Goal: Information Seeking & Learning: Learn about a topic

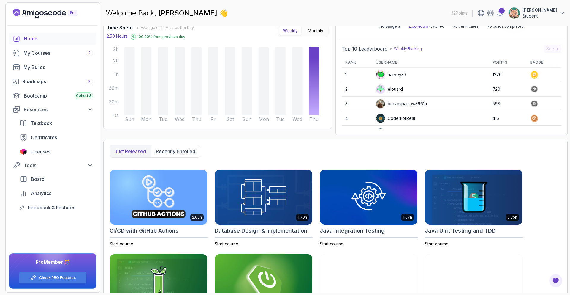
scroll to position [86, 0]
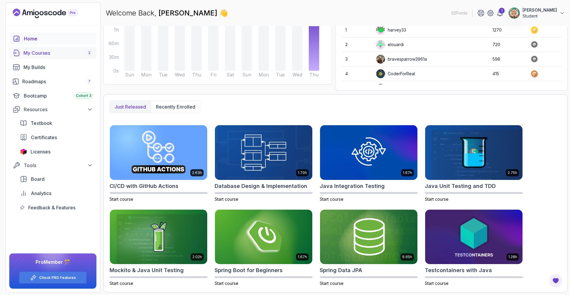
click at [52, 53] on div "My Courses 2" at bounding box center [58, 52] width 70 height 7
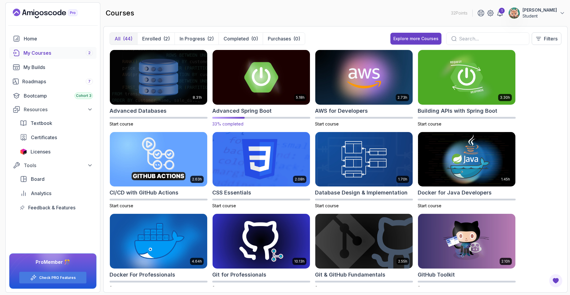
click at [267, 71] on img at bounding box center [261, 76] width 102 height 57
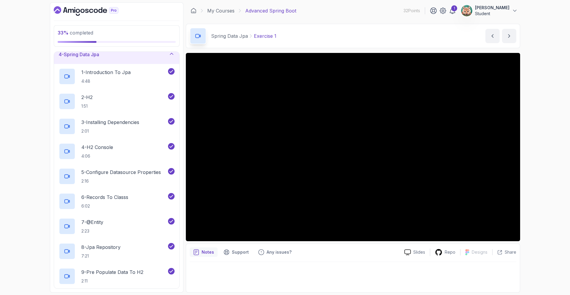
scroll to position [58, 0]
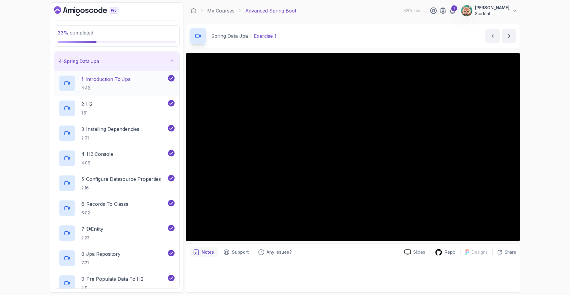
click at [126, 78] on p "1 - Introduction To Jpa" at bounding box center [105, 78] width 49 height 7
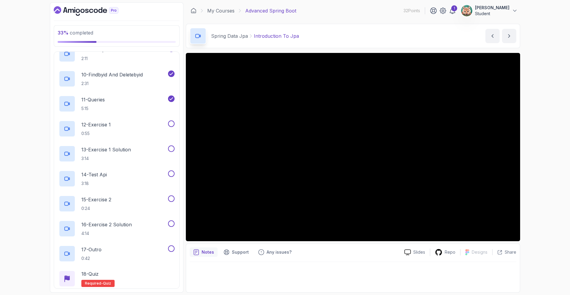
scroll to position [289, 0]
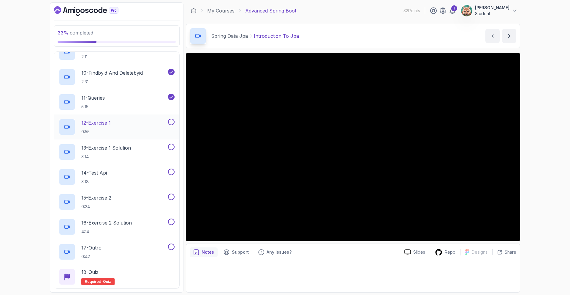
click at [108, 124] on p "12 - Exercise 1" at bounding box center [95, 122] width 29 height 7
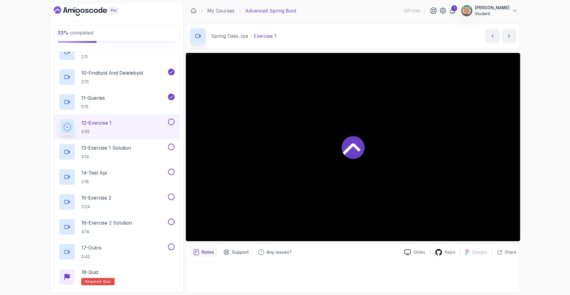
click at [197, 231] on div at bounding box center [353, 147] width 335 height 188
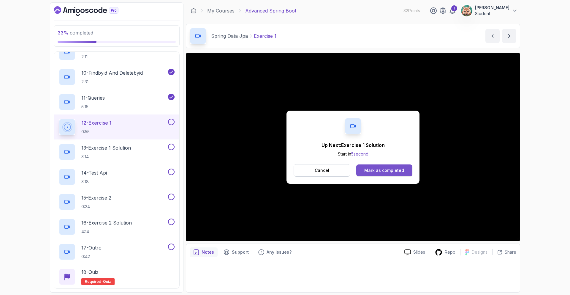
click at [381, 174] on button "Mark as completed" at bounding box center [385, 170] width 56 height 12
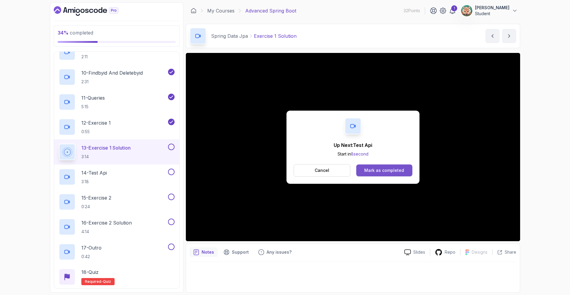
click at [384, 167] on div "Mark as completed" at bounding box center [385, 170] width 40 height 6
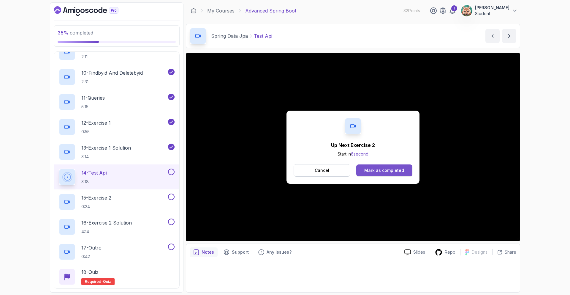
click at [367, 168] on div "Mark as completed" at bounding box center [385, 170] width 40 height 6
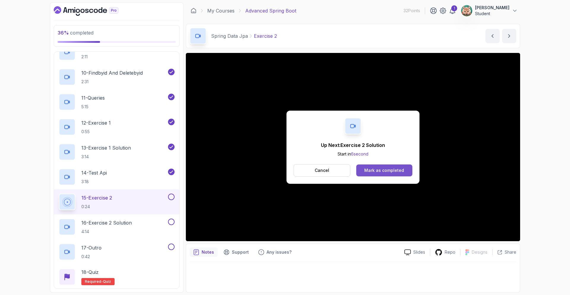
click at [402, 171] on div "Mark as completed" at bounding box center [385, 170] width 40 height 6
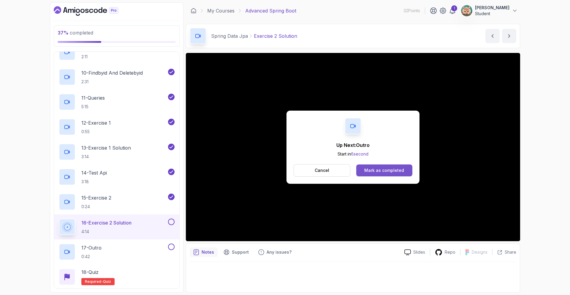
click at [382, 173] on div "Mark as completed" at bounding box center [385, 170] width 40 height 6
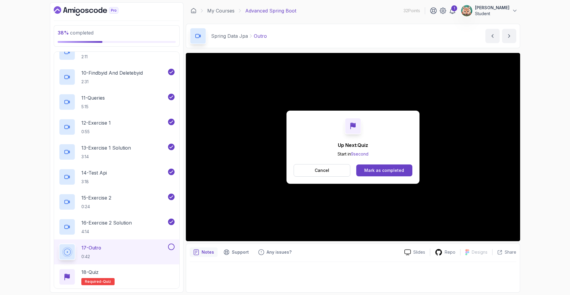
click at [395, 170] on div "Mark as completed" at bounding box center [385, 170] width 40 height 6
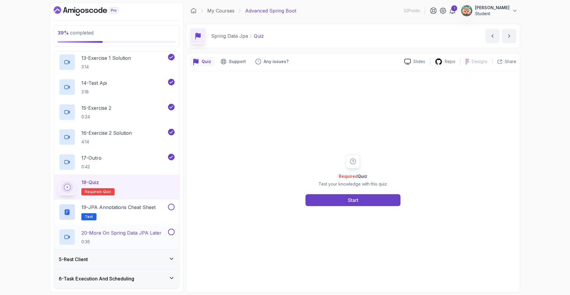
scroll to position [422, 0]
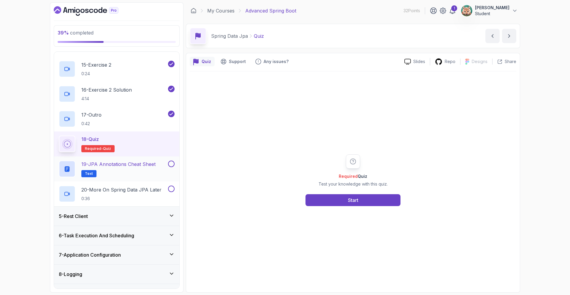
click at [138, 171] on h2 "19 - JPA Annotations Cheat Sheet Text" at bounding box center [118, 168] width 74 height 17
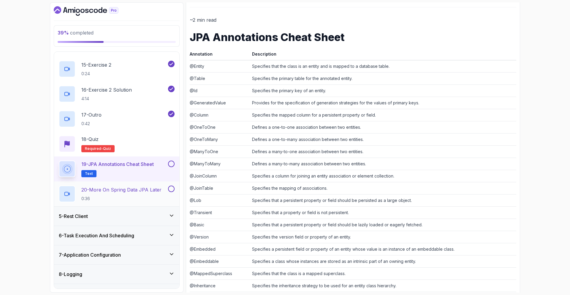
scroll to position [64, 0]
click at [171, 166] on button at bounding box center [171, 163] width 7 height 7
click at [153, 192] on p "20 - More On Spring Data JPA Later" at bounding box center [121, 189] width 80 height 7
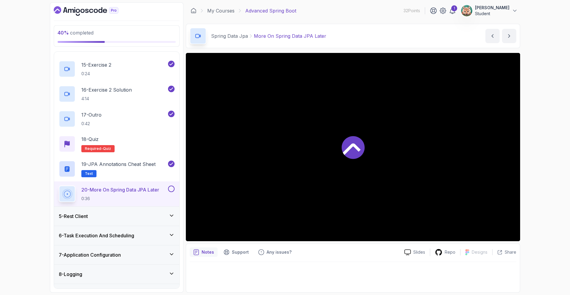
click at [396, 163] on div at bounding box center [353, 147] width 335 height 188
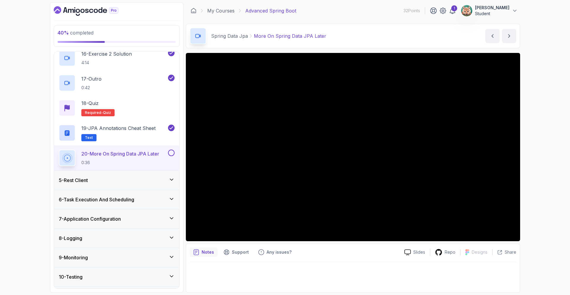
scroll to position [453, 0]
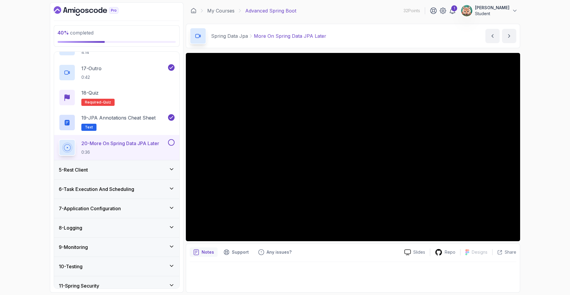
click at [143, 172] on div "5 - Rest Client" at bounding box center [117, 169] width 116 height 7
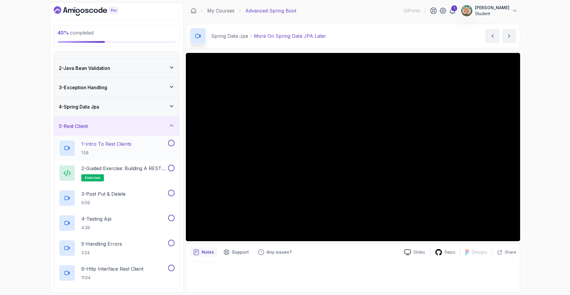
scroll to position [0, 0]
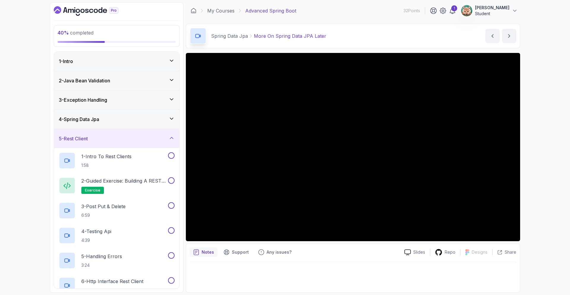
click at [149, 140] on div "5 - Rest Client" at bounding box center [117, 138] width 116 height 7
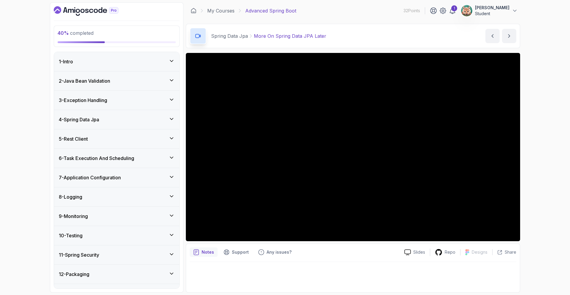
click at [128, 163] on div "6 - Task Execution And Scheduling" at bounding box center [116, 158] width 125 height 19
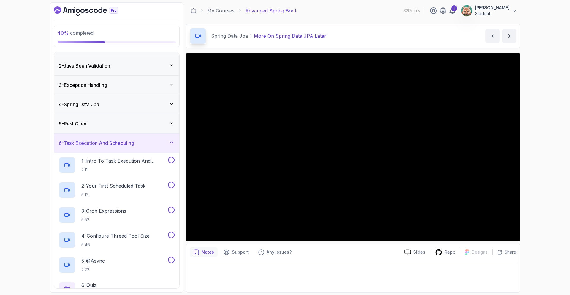
click at [137, 149] on div "6 - Task Execution And Scheduling" at bounding box center [116, 142] width 125 height 19
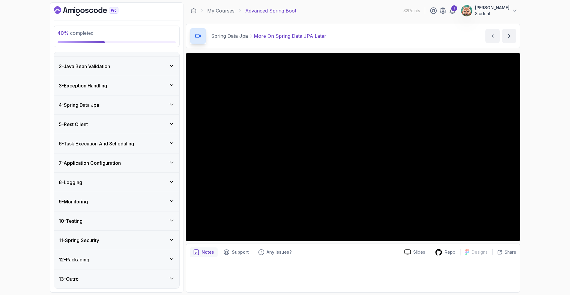
scroll to position [15, 0]
click at [121, 162] on h3 "7 - Application Configuration" at bounding box center [90, 162] width 62 height 7
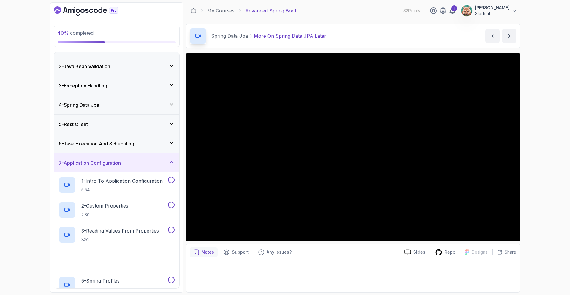
click at [128, 160] on div "7 - Application Configuration" at bounding box center [117, 162] width 116 height 7
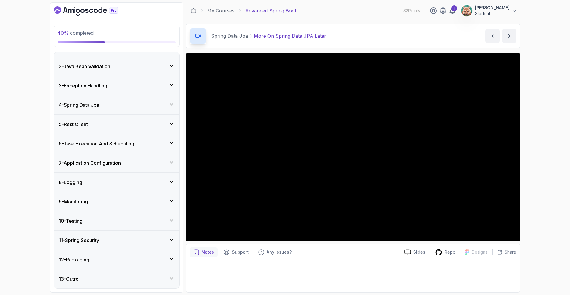
click at [116, 179] on div "8 - Logging" at bounding box center [117, 182] width 116 height 7
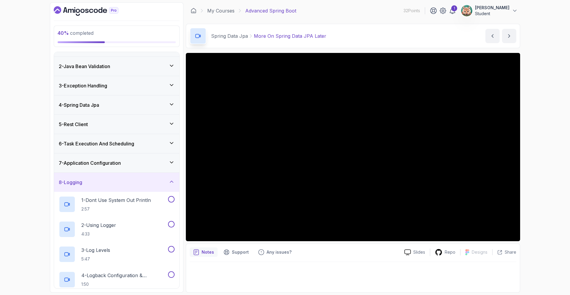
click at [116, 180] on div "8 - Logging" at bounding box center [117, 182] width 116 height 7
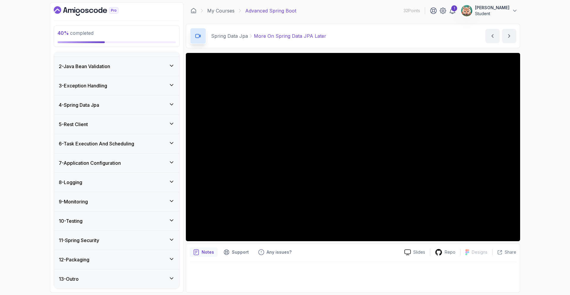
click at [109, 196] on div "9 - Monitoring" at bounding box center [116, 201] width 125 height 19
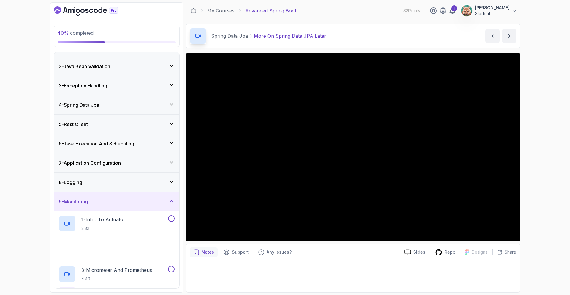
click at [109, 198] on div "9 - Monitoring" at bounding box center [117, 201] width 116 height 7
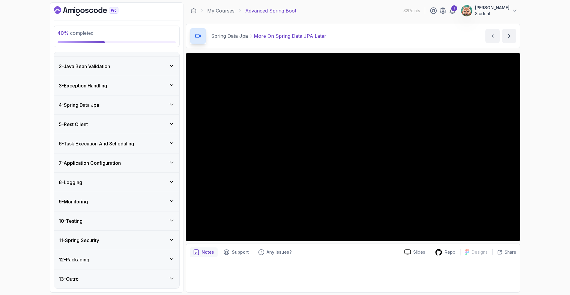
scroll to position [0, 0]
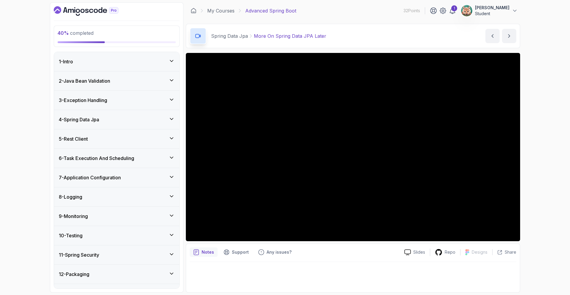
click at [142, 138] on div "5 - Rest Client" at bounding box center [117, 138] width 116 height 7
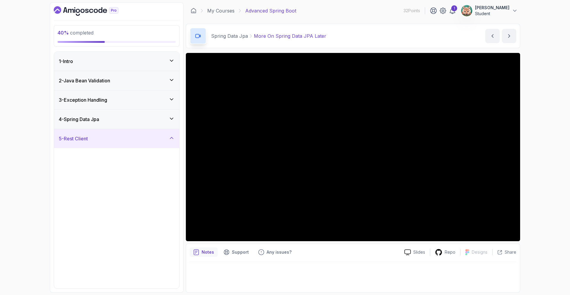
click at [139, 122] on div "4 - Spring Data Jpa" at bounding box center [117, 119] width 116 height 7
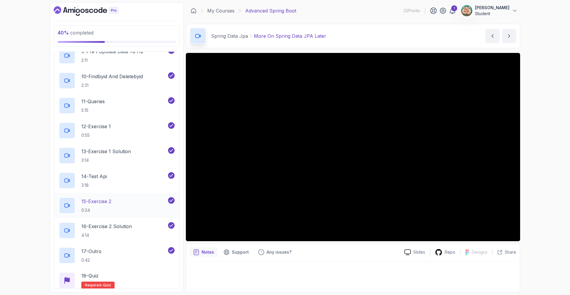
scroll to position [332, 0]
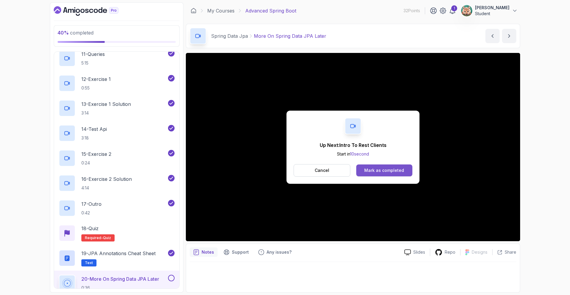
click at [379, 168] on div "Mark as completed" at bounding box center [385, 170] width 40 height 6
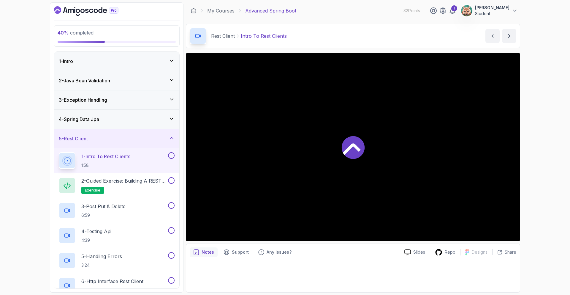
click at [149, 126] on div "4 - Spring Data Jpa" at bounding box center [116, 119] width 125 height 19
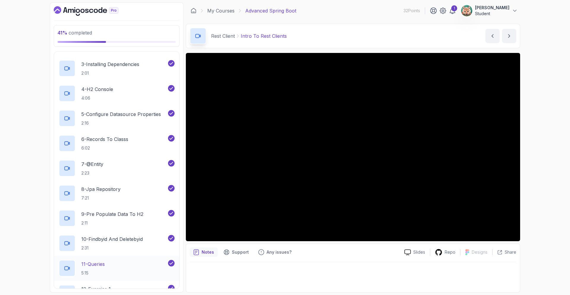
scroll to position [210, 0]
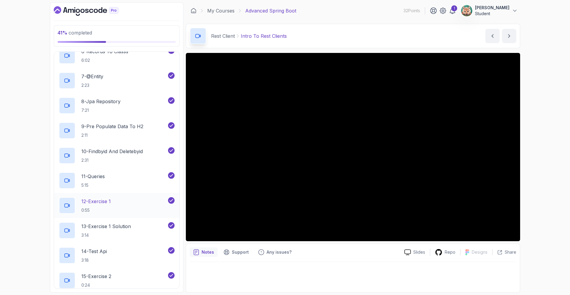
click at [124, 198] on div "12 - Exercise 1 0:55" at bounding box center [113, 205] width 108 height 17
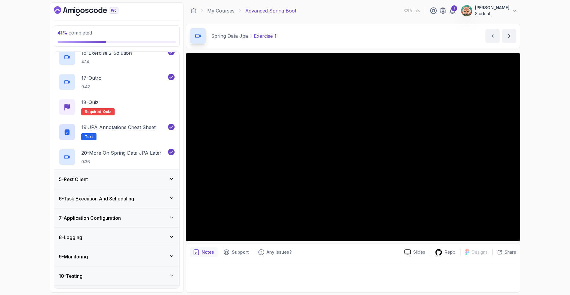
click at [102, 175] on div "5 - Rest Client" at bounding box center [116, 179] width 125 height 19
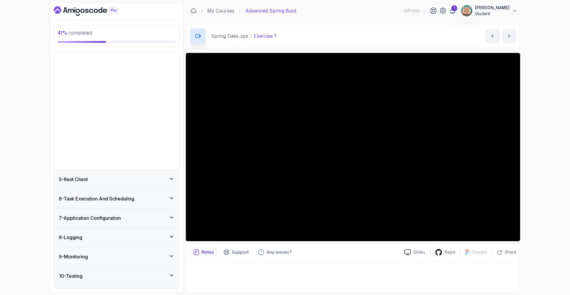
scroll to position [15, 0]
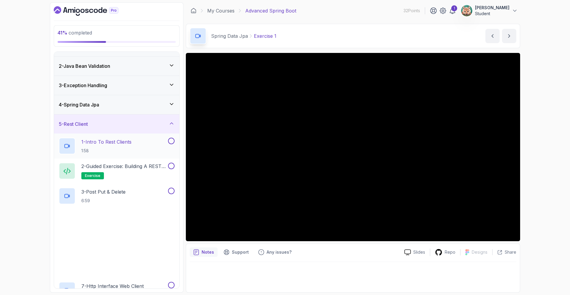
click at [112, 145] on h2 "1 - Intro To Rest Clients 1:58" at bounding box center [106, 145] width 50 height 15
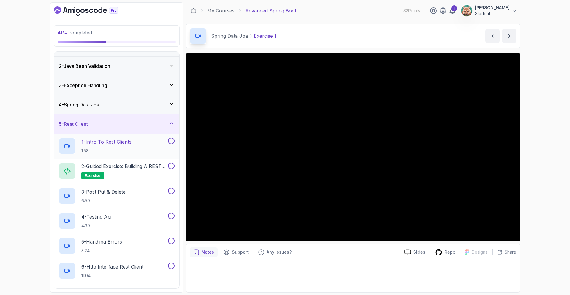
click at [120, 142] on p "1 - Intro To Rest Clients" at bounding box center [106, 141] width 50 height 7
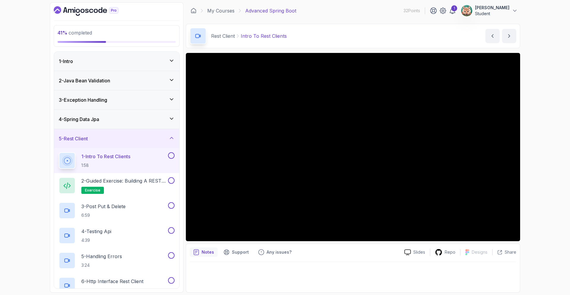
click at [111, 124] on div "4 - Spring Data Jpa" at bounding box center [116, 119] width 125 height 19
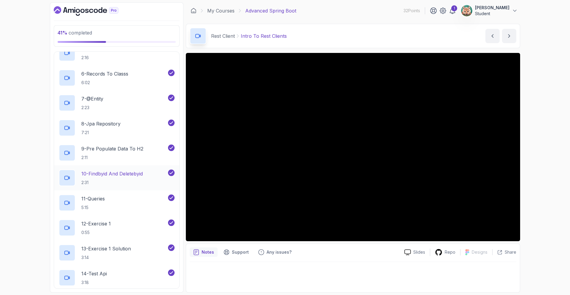
scroll to position [197, 0]
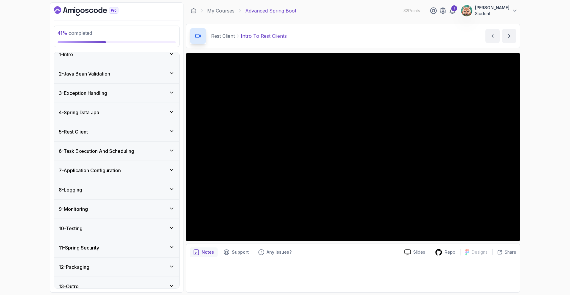
scroll to position [0, 0]
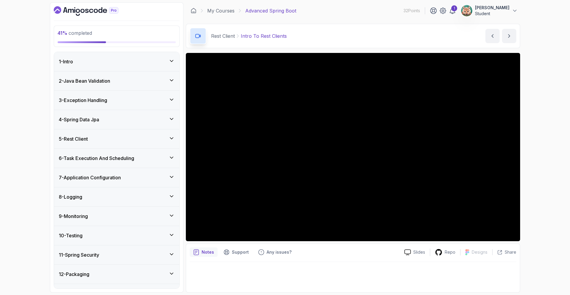
click at [78, 119] on h3 "4 - Spring Data Jpa" at bounding box center [79, 119] width 40 height 7
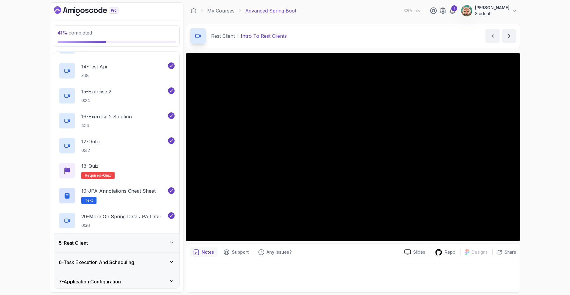
scroll to position [432, 0]
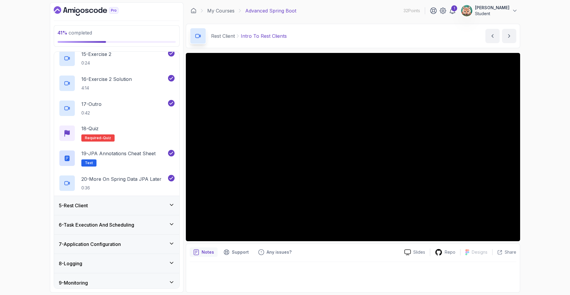
click at [164, 209] on div "5 - Rest Client" at bounding box center [117, 205] width 116 height 7
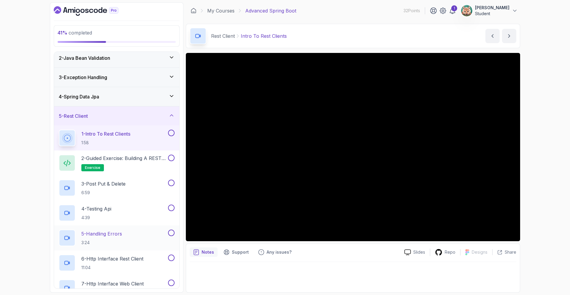
scroll to position [76, 0]
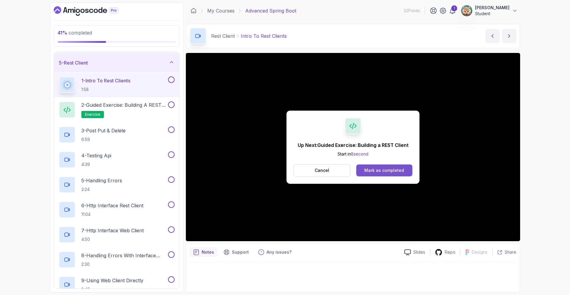
click at [392, 168] on div "Mark as completed" at bounding box center [385, 170] width 40 height 6
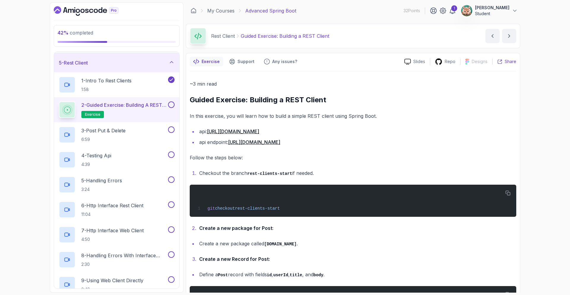
click at [436, 62] on p "Share" at bounding box center [511, 62] width 12 height 6
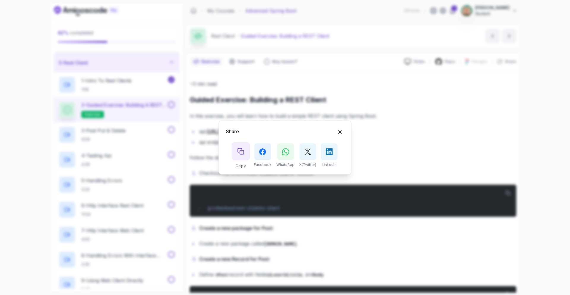
click at [242, 154] on icon "Copy button" at bounding box center [241, 151] width 6 height 6
click at [342, 132] on icon "Hide Share modal" at bounding box center [340, 132] width 6 height 6
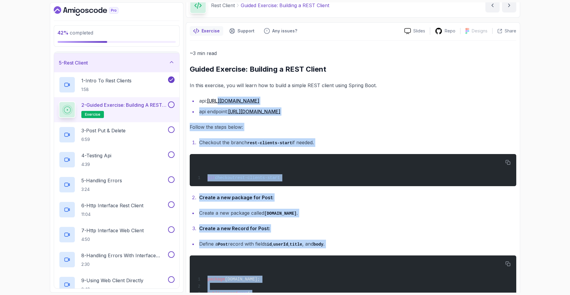
scroll to position [22, 0]
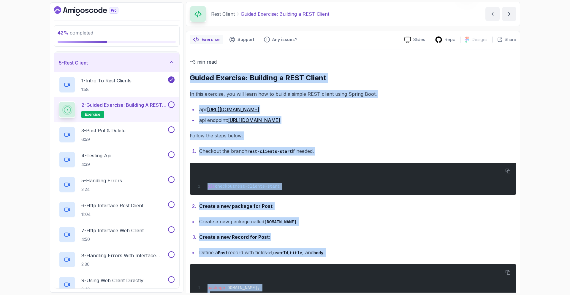
drag, startPoint x: 245, startPoint y: 267, endPoint x: 190, endPoint y: 78, distance: 196.3
copy div "Guided Exercise: Building a REST Client In this exercise, you will learn how to…"
click at [436, 97] on div "42 % completed 1 - Intro 2 - Java Bean Validation 3 - Exception Handling 4 - Sp…" at bounding box center [285, 147] width 570 height 295
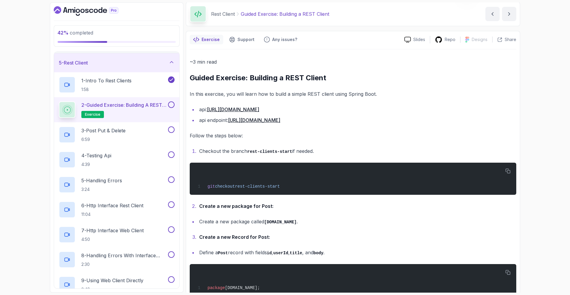
click at [259, 110] on link "[URL][DOMAIN_NAME]" at bounding box center [233, 109] width 52 height 6
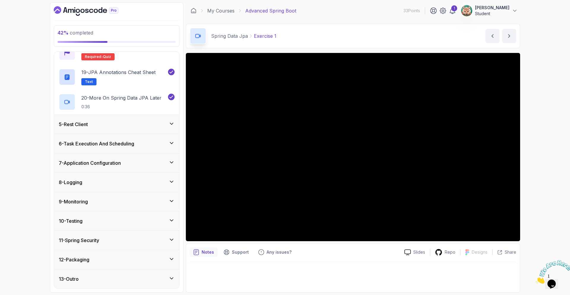
click at [114, 130] on div "5 - Rest Client" at bounding box center [116, 124] width 125 height 19
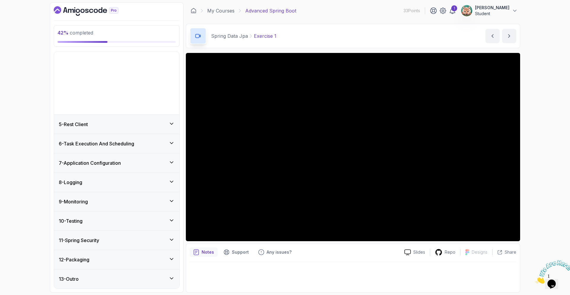
scroll to position [15, 0]
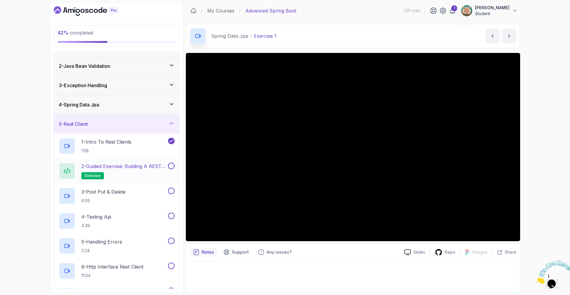
click at [135, 169] on p "2 - Guided Exercise: Building a REST Client" at bounding box center [124, 166] width 86 height 7
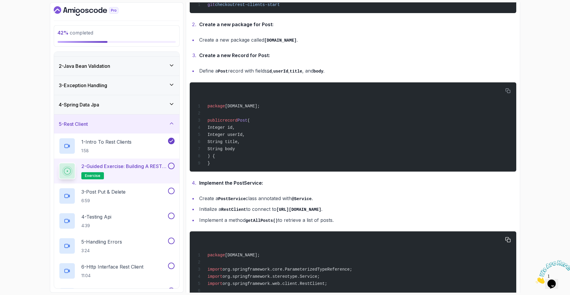
scroll to position [291, 0]
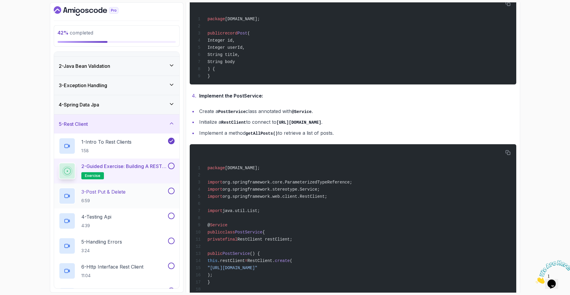
click at [136, 191] on div "3 - Post Put & Delete 6:59" at bounding box center [113, 195] width 108 height 17
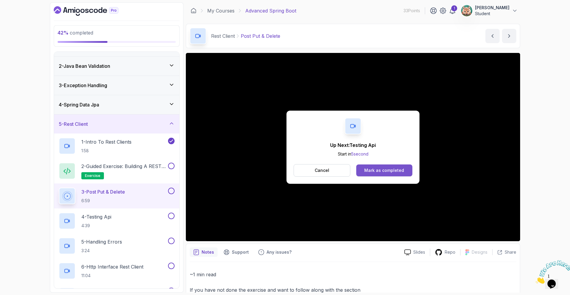
click at [372, 168] on div "Mark as completed" at bounding box center [385, 170] width 40 height 6
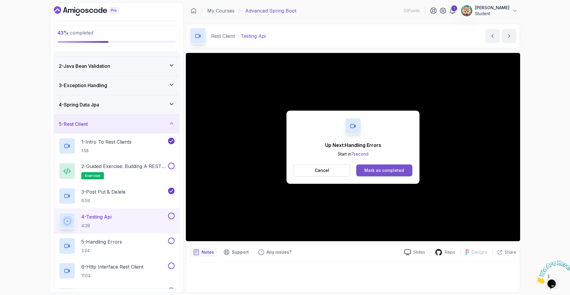
click at [395, 172] on div "Mark as completed" at bounding box center [385, 170] width 40 height 6
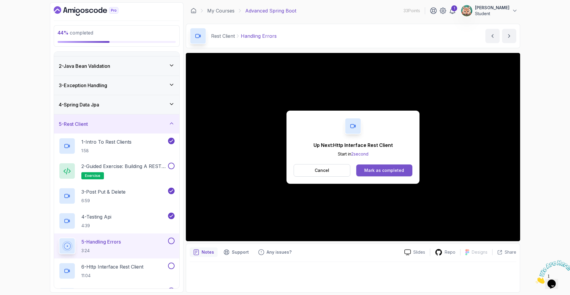
click at [391, 174] on button "Mark as completed" at bounding box center [385, 170] width 56 height 12
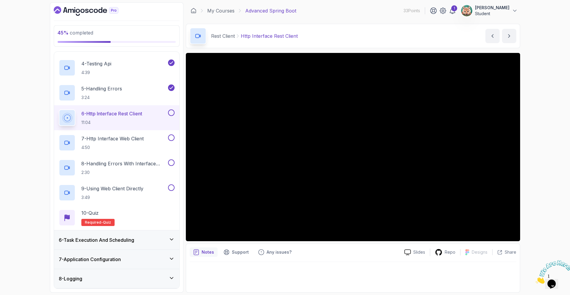
scroll to position [167, 0]
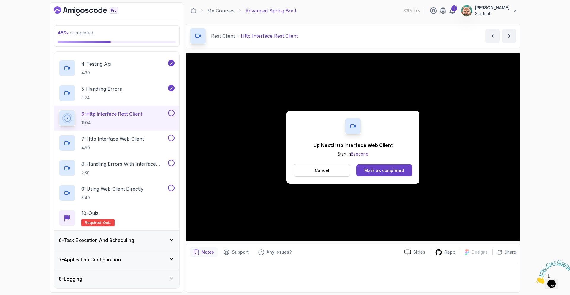
click at [337, 171] on button "Cancel" at bounding box center [322, 170] width 57 height 12
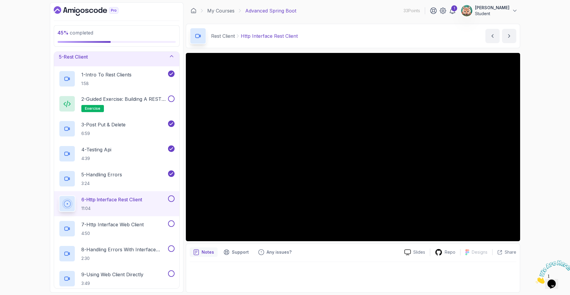
scroll to position [81, 0]
click at [172, 201] on button at bounding box center [171, 199] width 7 height 7
click at [144, 224] on p "7 - Http Interface Web Client" at bounding box center [112, 225] width 62 height 7
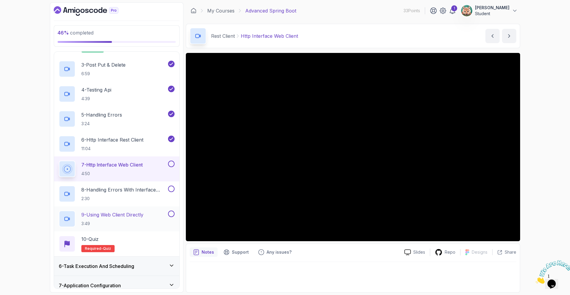
scroll to position [144, 0]
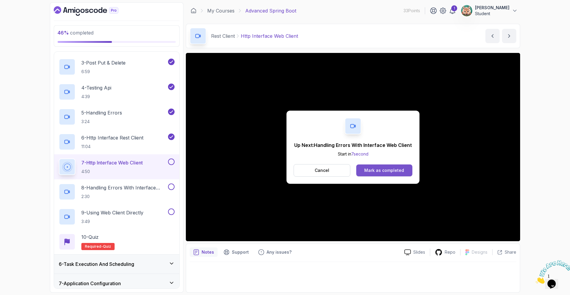
click at [379, 174] on button "Mark as completed" at bounding box center [385, 170] width 56 height 12
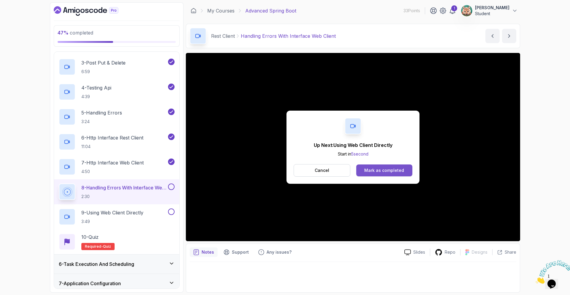
click at [383, 169] on div "Mark as completed" at bounding box center [385, 170] width 40 height 6
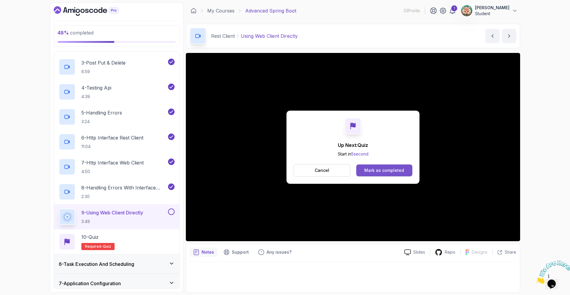
click at [375, 169] on div "Mark as completed" at bounding box center [385, 170] width 40 height 6
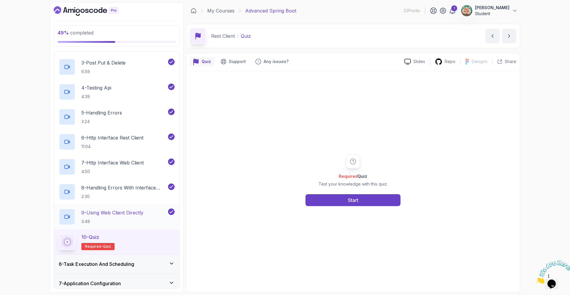
scroll to position [157, 0]
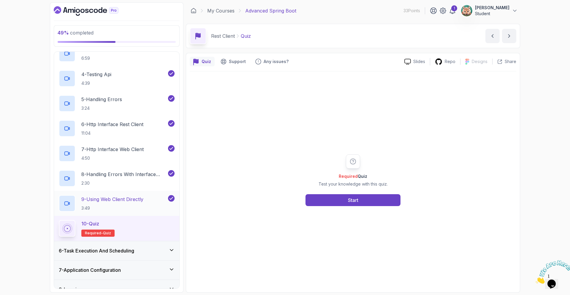
click at [140, 207] on p "3:49" at bounding box center [112, 208] width 62 height 6
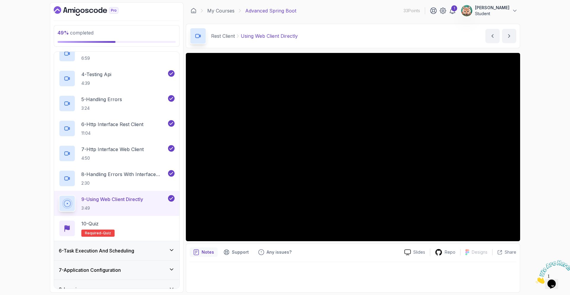
click at [120, 247] on h3 "6 - Task Execution And Scheduling" at bounding box center [96, 250] width 75 height 7
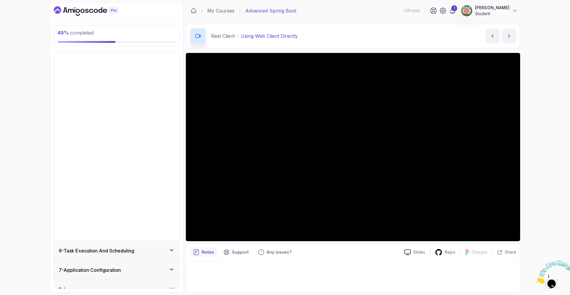
scroll to position [15, 0]
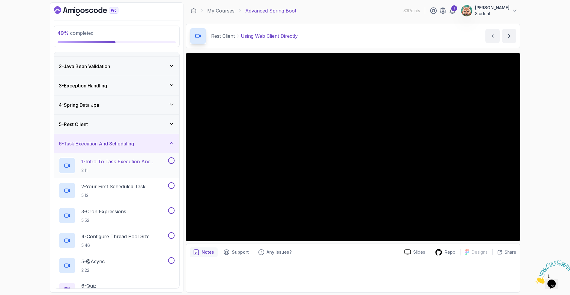
click at [116, 167] on p "2:11" at bounding box center [124, 170] width 86 height 6
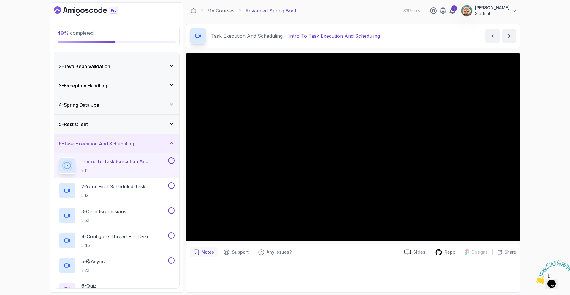
click at [110, 129] on div "5 - Rest Client" at bounding box center [116, 124] width 125 height 19
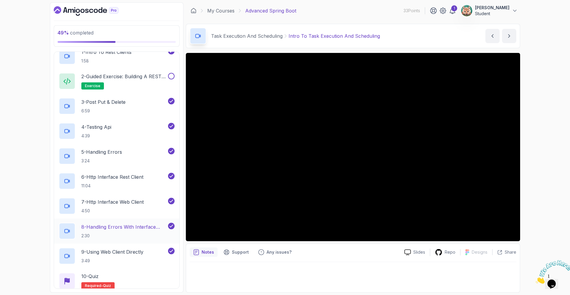
scroll to position [159, 0]
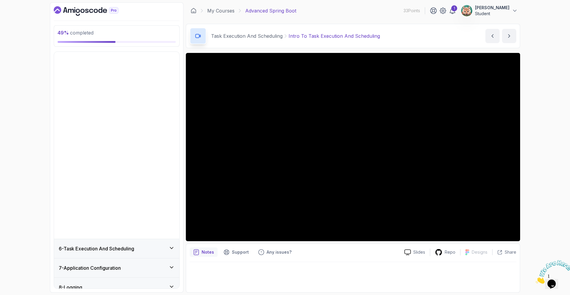
scroll to position [15, 0]
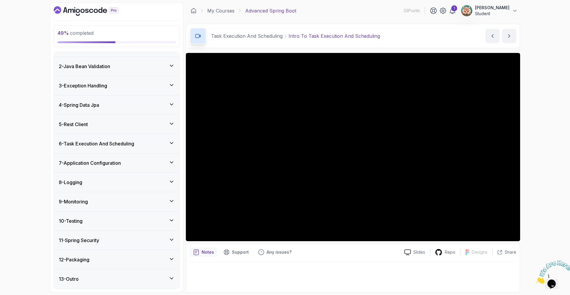
click at [101, 121] on div "5 - Rest Client" at bounding box center [117, 124] width 116 height 7
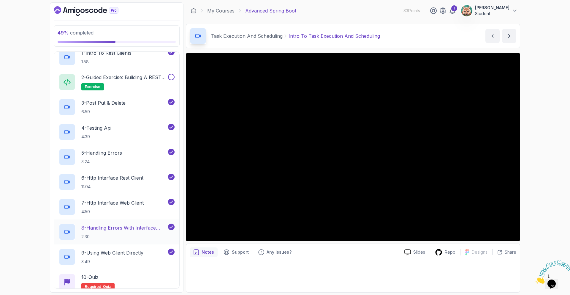
scroll to position [108, 0]
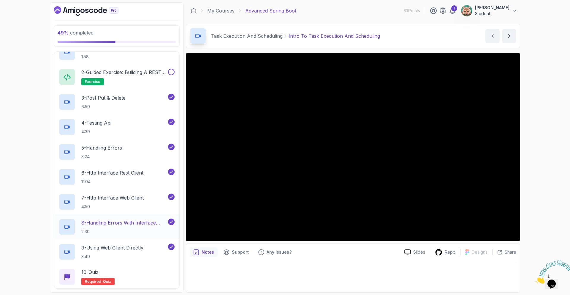
click at [132, 223] on p "8 - Handling Errors With Interface Web Client" at bounding box center [124, 222] width 86 height 7
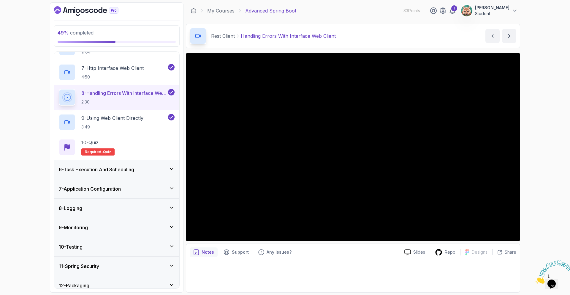
scroll to position [233, 0]
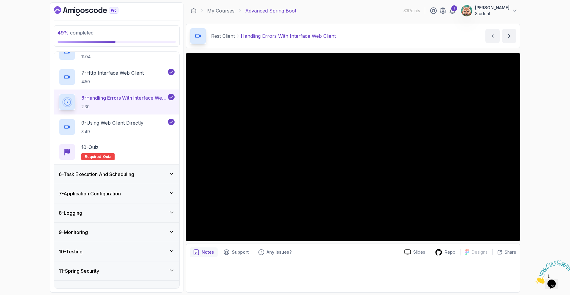
click at [122, 179] on div "6 - Task Execution And Scheduling" at bounding box center [116, 174] width 125 height 19
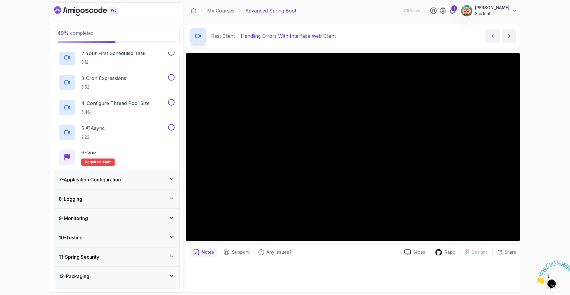
scroll to position [164, 0]
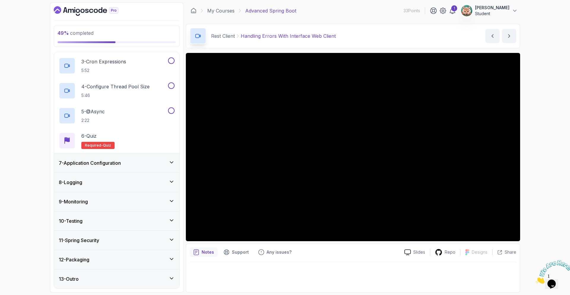
click at [171, 277] on icon at bounding box center [171, 277] width 3 height 1
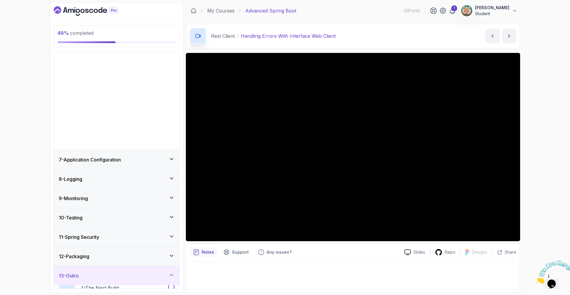
scroll to position [15, 0]
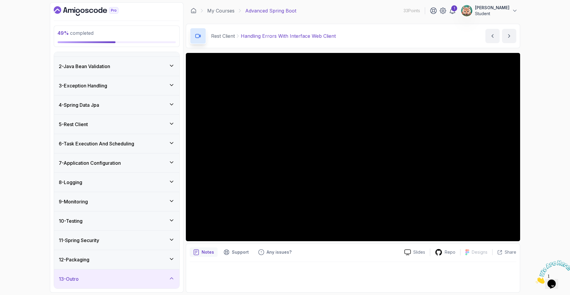
click at [169, 277] on icon at bounding box center [172, 278] width 6 height 6
click at [171, 280] on icon at bounding box center [172, 278] width 6 height 6
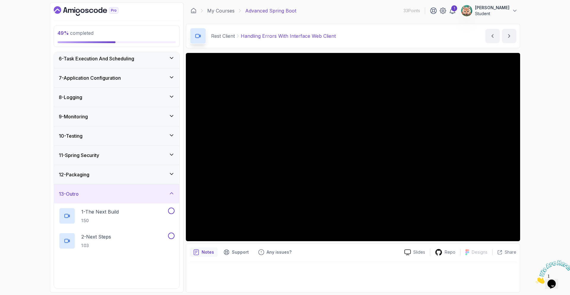
scroll to position [114, 0]
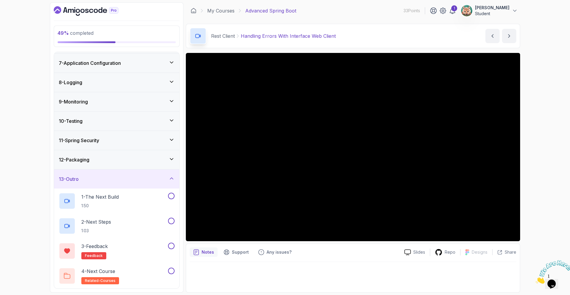
click at [155, 180] on div "13 - Outro" at bounding box center [117, 178] width 116 height 7
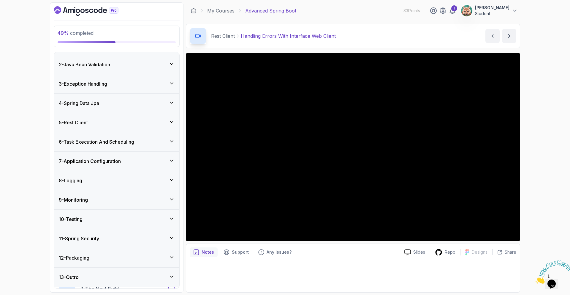
scroll to position [15, 0]
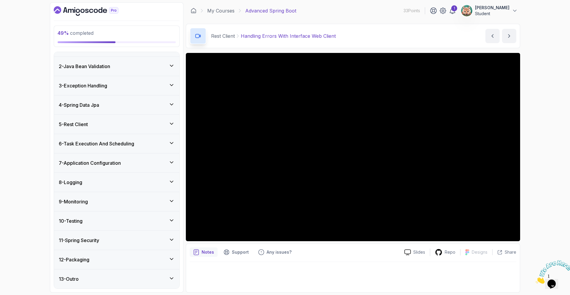
click at [128, 146] on h3 "6 - Task Execution And Scheduling" at bounding box center [96, 143] width 75 height 7
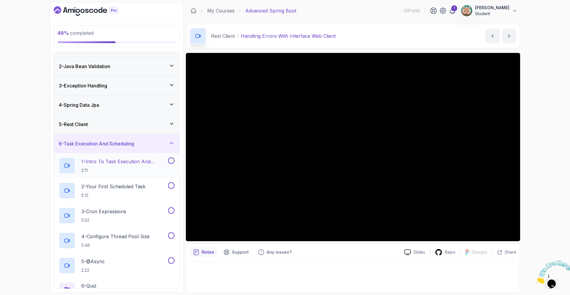
click at [117, 164] on p "1 - Intro To Task Execution And Scheduling" at bounding box center [124, 161] width 86 height 7
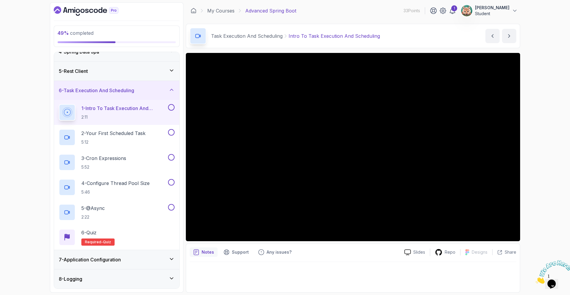
scroll to position [67, 0]
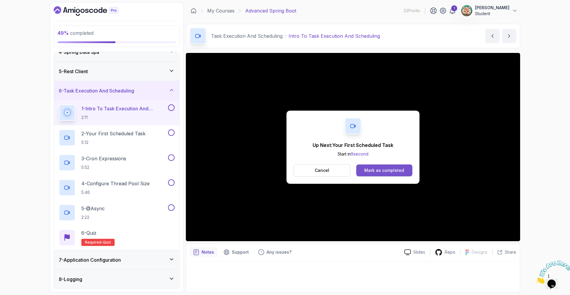
click at [389, 169] on div "Mark as completed" at bounding box center [385, 170] width 40 height 6
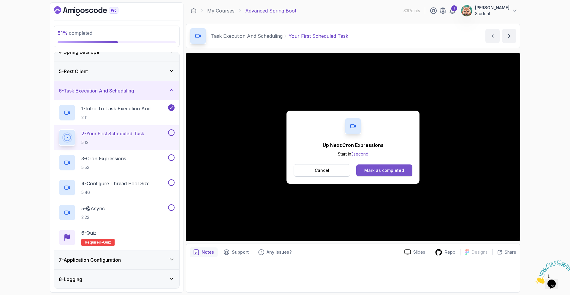
click at [388, 173] on button "Mark as completed" at bounding box center [385, 170] width 56 height 12
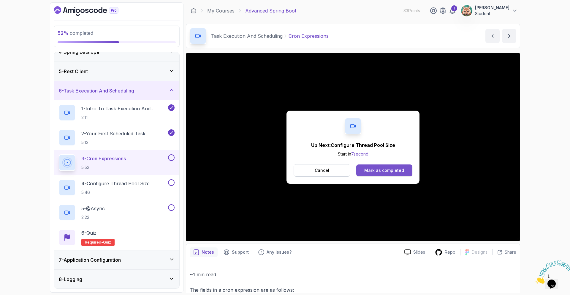
click at [390, 167] on button "Mark as completed" at bounding box center [385, 170] width 56 height 12
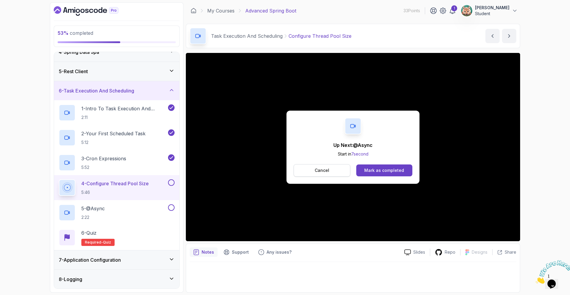
click at [336, 171] on button "Cancel" at bounding box center [322, 170] width 57 height 12
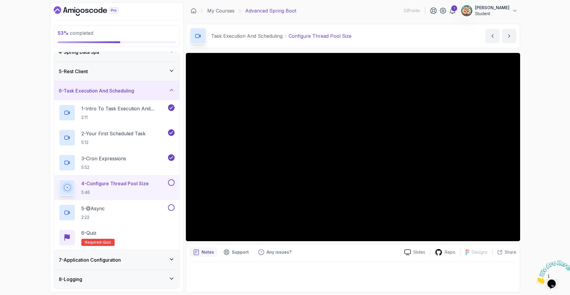
click at [135, 192] on p "5:46" at bounding box center [114, 192] width 67 height 6
click at [89, 206] on p "5 - @Async" at bounding box center [92, 208] width 23 height 7
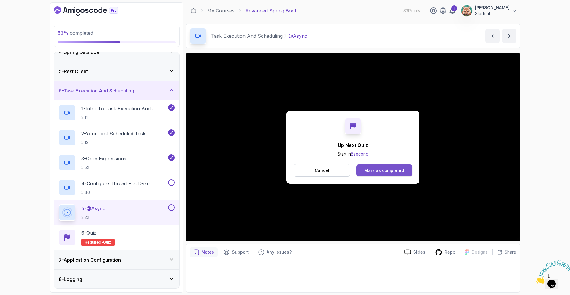
click at [377, 172] on div "Mark as completed" at bounding box center [385, 170] width 40 height 6
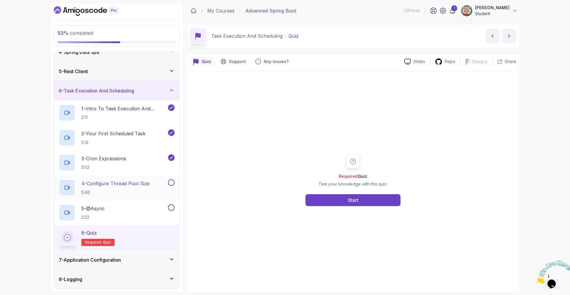
click at [174, 180] on button at bounding box center [171, 182] width 7 height 7
click at [169, 208] on button at bounding box center [171, 207] width 7 height 7
click at [130, 112] on h2 "1 - Intro To Task Execution And Scheduling 2:11" at bounding box center [124, 112] width 86 height 15
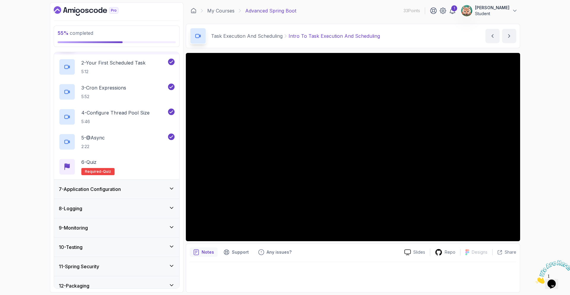
scroll to position [138, 0]
click at [86, 189] on h3 "7 - Application Configuration" at bounding box center [90, 188] width 62 height 7
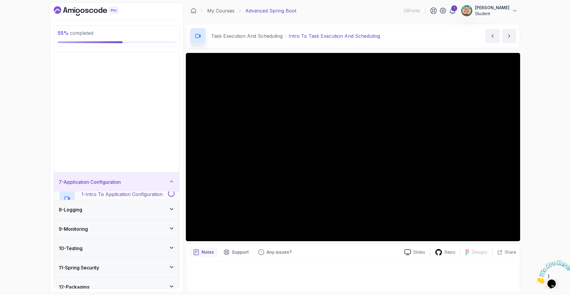
scroll to position [15, 0]
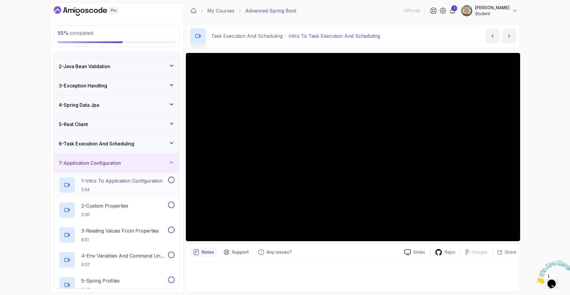
click at [95, 182] on p "1 - Intro To Application Configuration" at bounding box center [121, 180] width 81 height 7
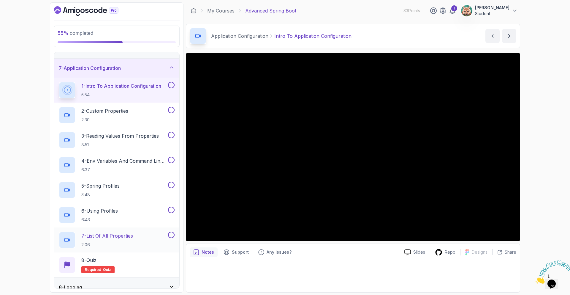
scroll to position [108, 0]
click at [355, 18] on main "My Courses Advanced Spring Boot 33 Points 1 [PERSON_NAME] Văn Student 17 - Appl…" at bounding box center [353, 147] width 335 height 290
drag, startPoint x: 357, startPoint y: 17, endPoint x: 360, endPoint y: 16, distance: 3.1
click at [357, 17] on div "My Courses Advanced Spring Boot 33 Points 1 [PERSON_NAME] Văn Student" at bounding box center [353, 10] width 335 height 17
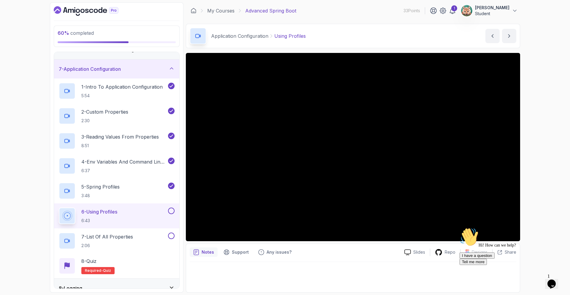
click at [497, 247] on div "Hi! How can we help?" at bounding box center [513, 237] width 107 height 20
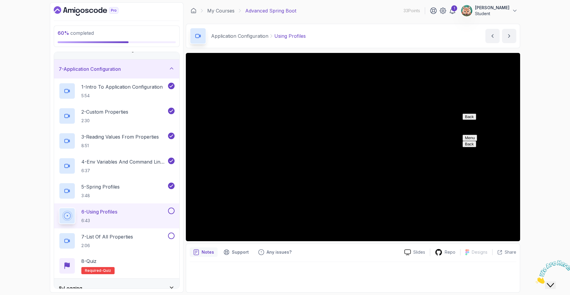
drag, startPoint x: 542, startPoint y: 106, endPoint x: 543, endPoint y: 109, distance: 3.2
click at [542, 106] on div "60 % completed 1 - Intro 2 - Java Bean Validation 3 - Exception Handling 4 - Sp…" at bounding box center [285, 147] width 570 height 295
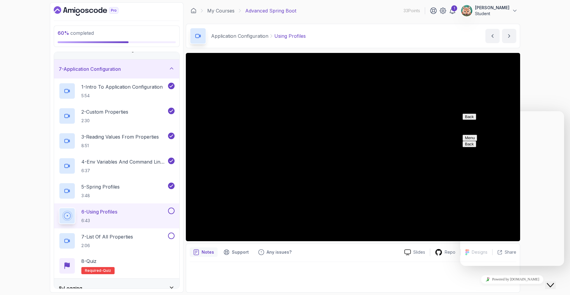
click at [534, 68] on div "60 % completed 1 - Intro 2 - Java Bean Validation 3 - Exception Handling 4 - Sp…" at bounding box center [285, 147] width 570 height 295
click at [556, 281] on button "Close Chat This icon closes the chat window." at bounding box center [550, 285] width 11 height 8
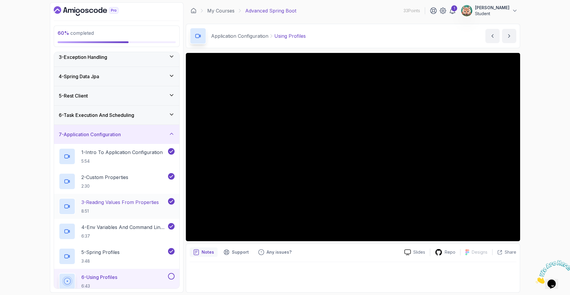
scroll to position [114, 0]
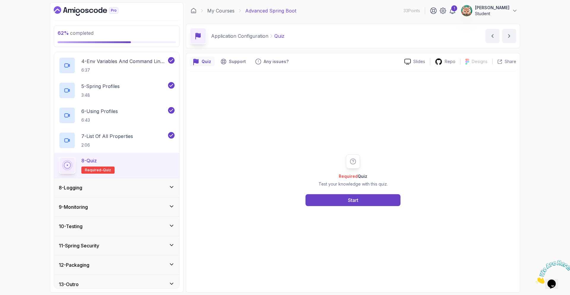
scroll to position [52, 0]
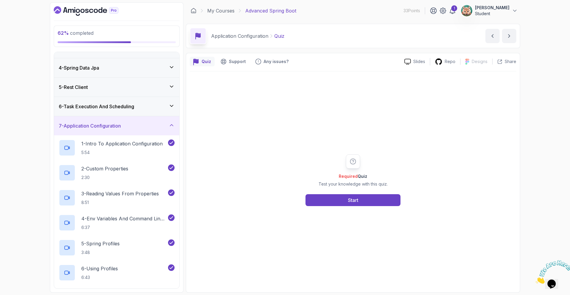
click at [136, 121] on div "7 - Application Configuration" at bounding box center [116, 125] width 125 height 19
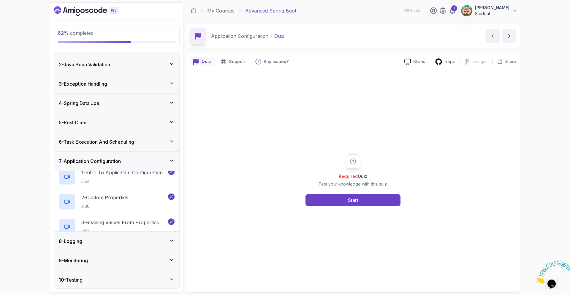
scroll to position [15, 0]
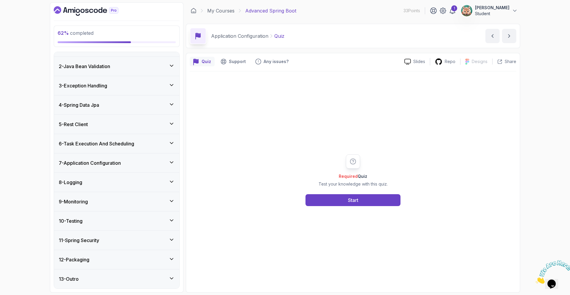
click at [121, 181] on div "8 - Logging" at bounding box center [117, 182] width 116 height 7
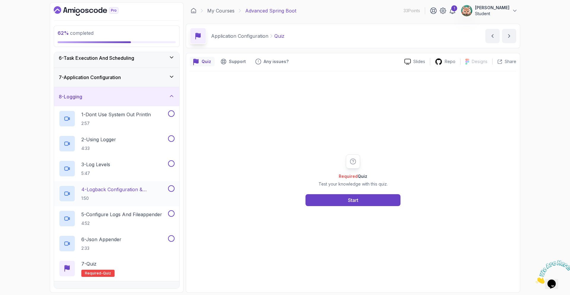
scroll to position [108, 0]
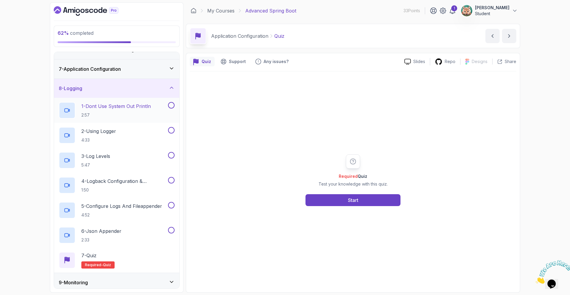
click at [154, 107] on div "1 - Dont Use System Out Println 2:57" at bounding box center [113, 110] width 108 height 17
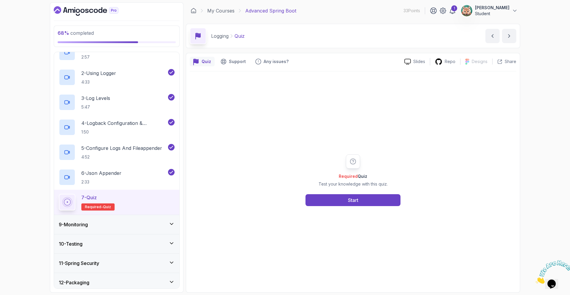
scroll to position [178, 0]
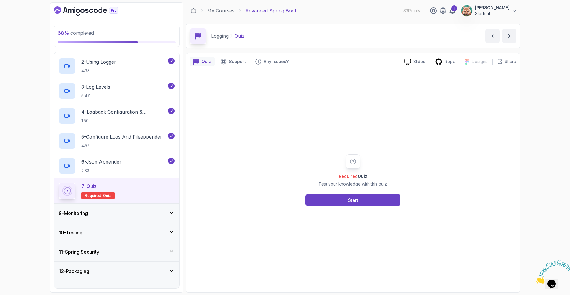
click at [95, 214] on div "9 - Monitoring" at bounding box center [117, 212] width 116 height 7
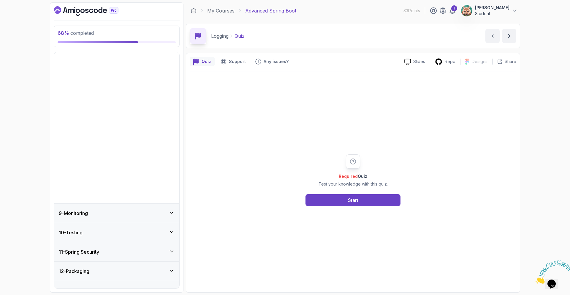
scroll to position [15, 0]
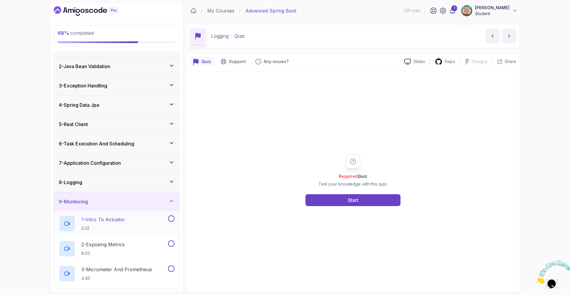
click at [91, 213] on div "1 - Intro To Actuator 2:32" at bounding box center [116, 223] width 125 height 25
click at [113, 226] on p "2:32" at bounding box center [103, 228] width 44 height 6
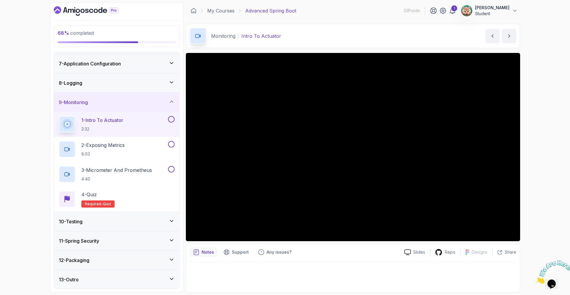
scroll to position [114, 0]
click at [97, 225] on div "10 - Testing" at bounding box center [116, 220] width 125 height 19
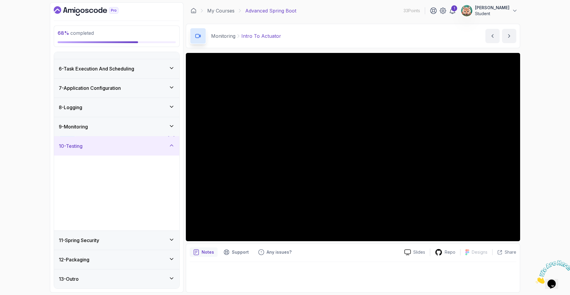
scroll to position [89, 0]
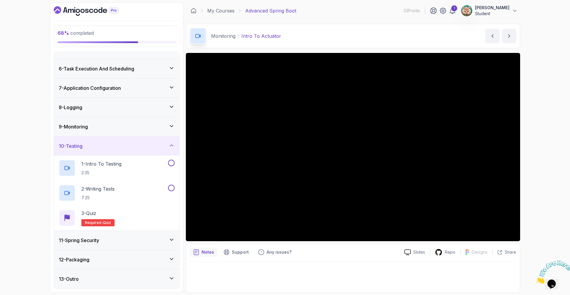
click at [87, 244] on div "11 - Spring Security" at bounding box center [116, 240] width 125 height 19
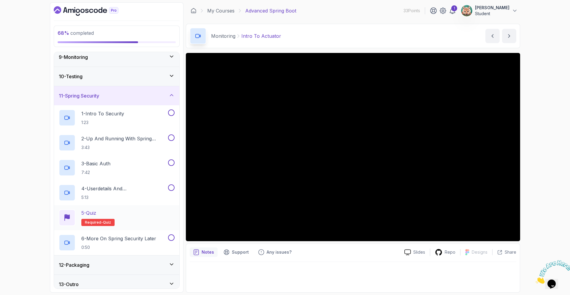
scroll to position [164, 0]
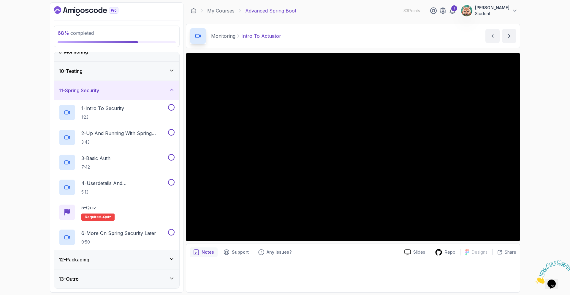
click at [84, 264] on div "12 - Packaging" at bounding box center [116, 259] width 125 height 19
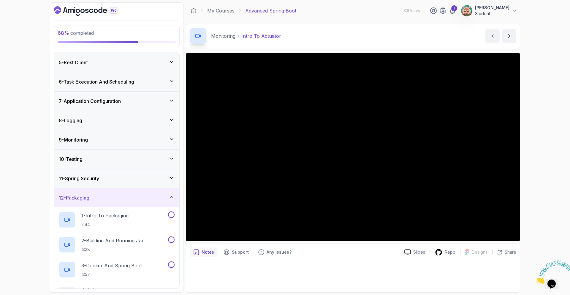
scroll to position [39, 0]
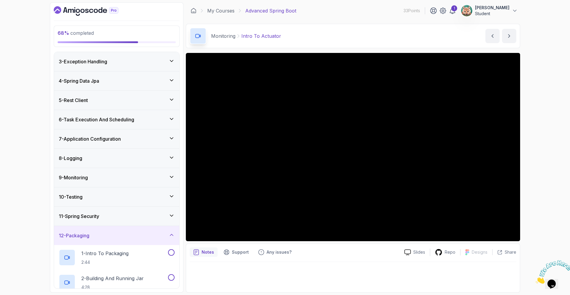
click at [85, 175] on h3 "9 - Monitoring" at bounding box center [73, 177] width 29 height 7
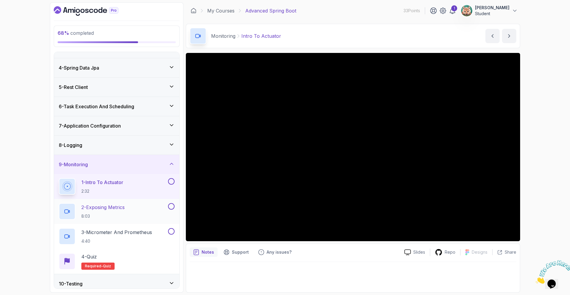
scroll to position [66, 0]
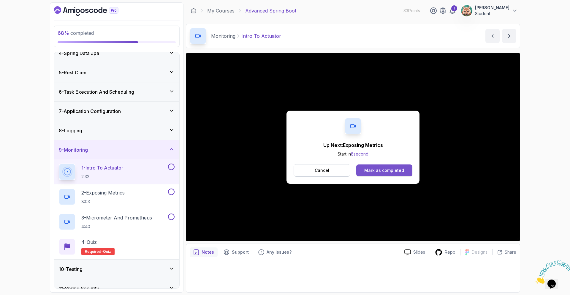
click at [385, 169] on div "Mark as completed" at bounding box center [385, 170] width 40 height 6
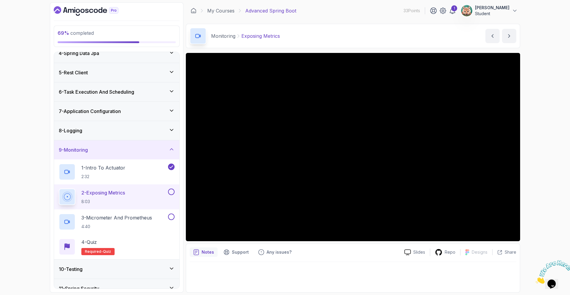
click at [121, 113] on h3 "7 - Application Configuration" at bounding box center [90, 111] width 62 height 7
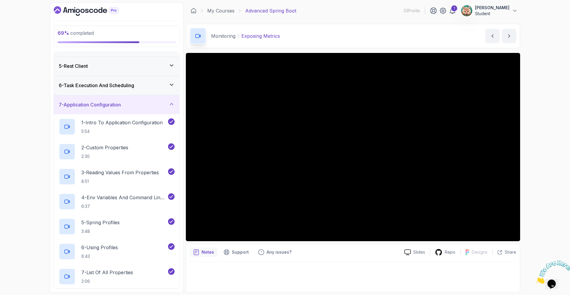
click at [121, 109] on div "7 - Application Configuration" at bounding box center [116, 104] width 125 height 19
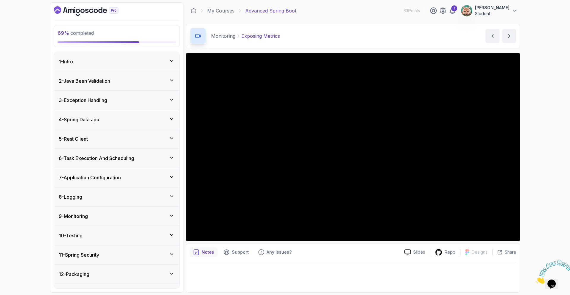
scroll to position [15, 0]
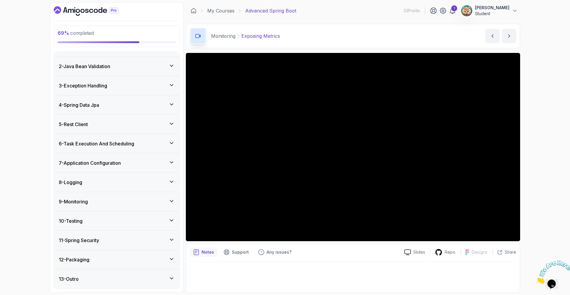
click at [88, 203] on h3 "9 - Monitoring" at bounding box center [73, 201] width 29 height 7
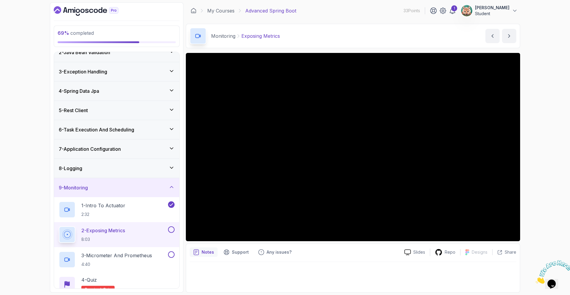
scroll to position [74, 0]
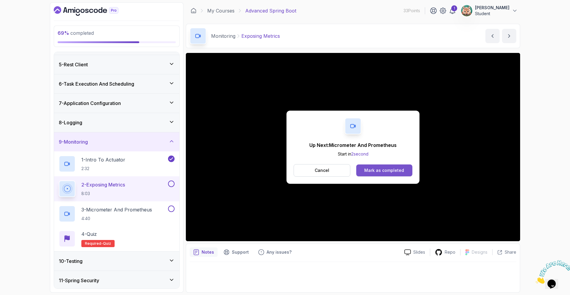
click at [384, 175] on button "Mark as completed" at bounding box center [385, 170] width 56 height 12
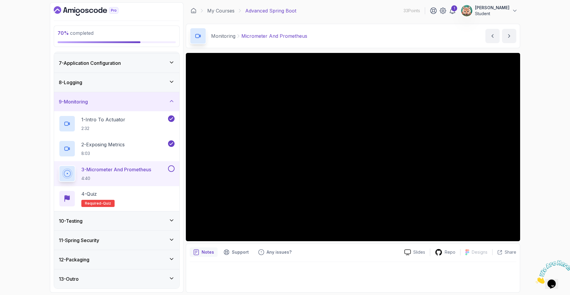
click at [89, 222] on div "10 - Testing" at bounding box center [117, 220] width 116 height 7
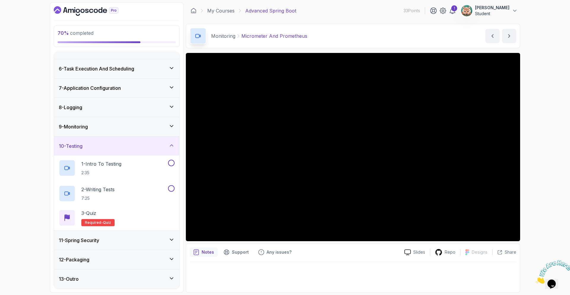
scroll to position [89, 0]
click at [88, 242] on h3 "11 - Spring Security" at bounding box center [79, 239] width 40 height 7
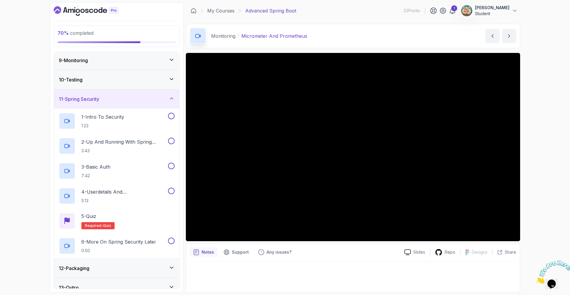
click at [84, 269] on h3 "12 - Packaging" at bounding box center [74, 267] width 31 height 7
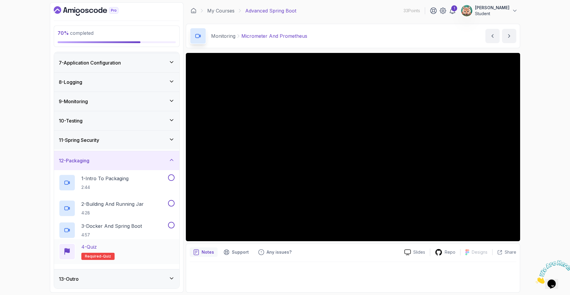
scroll to position [114, 0]
click at [86, 279] on div "13 - Outro" at bounding box center [117, 278] width 116 height 7
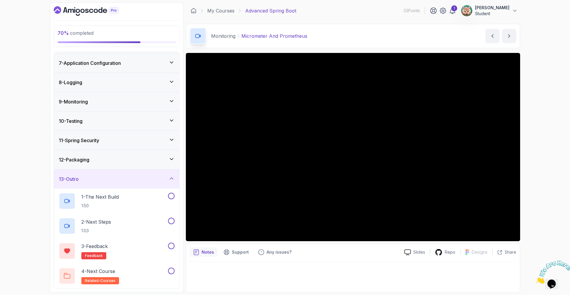
click at [98, 182] on div "13 - Outro" at bounding box center [117, 178] width 116 height 7
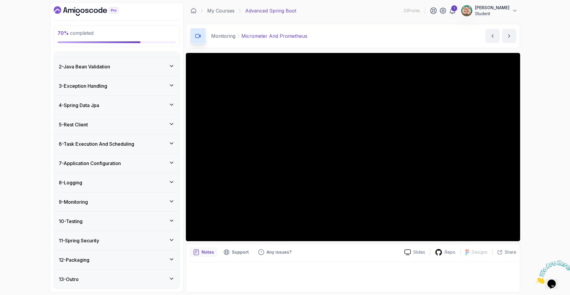
scroll to position [15, 0]
click at [98, 204] on div "9 - Monitoring" at bounding box center [117, 201] width 116 height 7
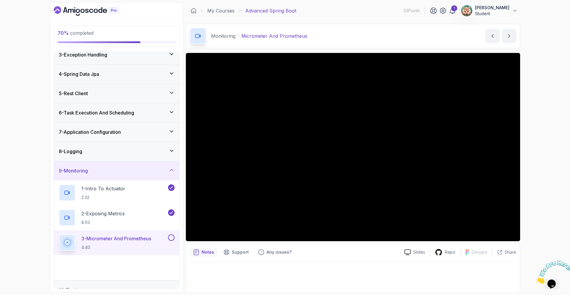
scroll to position [114, 0]
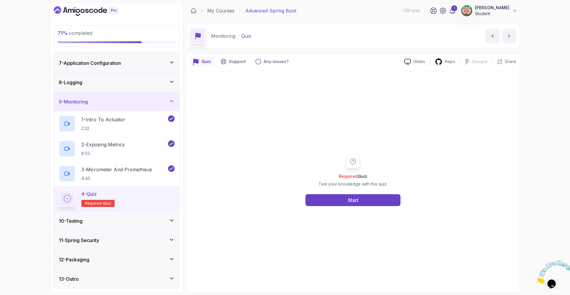
click at [107, 222] on div "10 - Testing" at bounding box center [117, 220] width 116 height 7
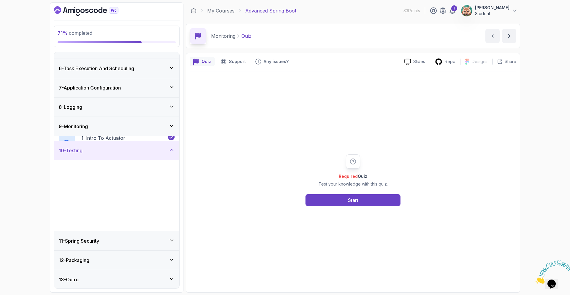
scroll to position [89, 0]
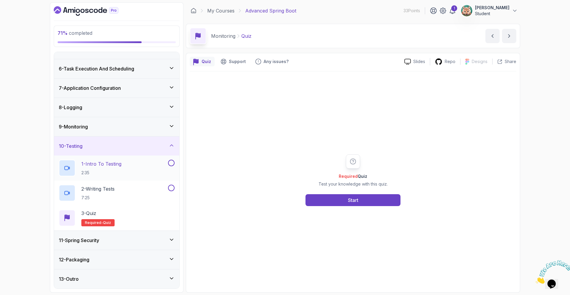
click at [113, 168] on h2 "1 - Intro To Testing 2:35" at bounding box center [101, 167] width 40 height 15
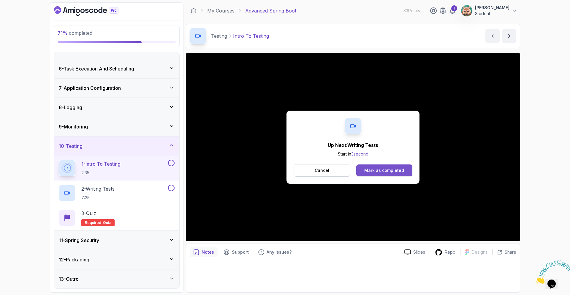
click at [384, 172] on div "Mark as completed" at bounding box center [385, 170] width 40 height 6
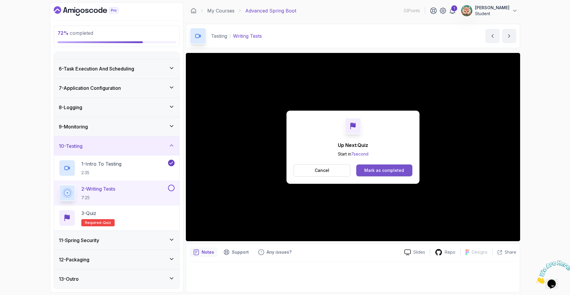
click at [364, 169] on button "Mark as completed" at bounding box center [385, 170] width 56 height 12
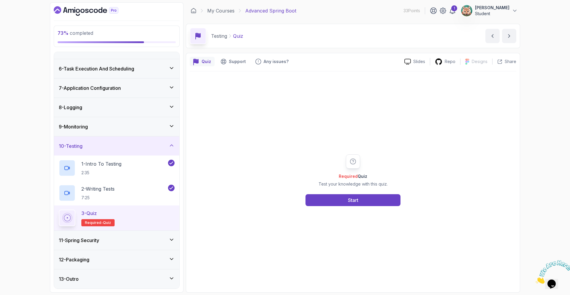
click at [147, 244] on div "11 - Spring Security" at bounding box center [116, 240] width 125 height 19
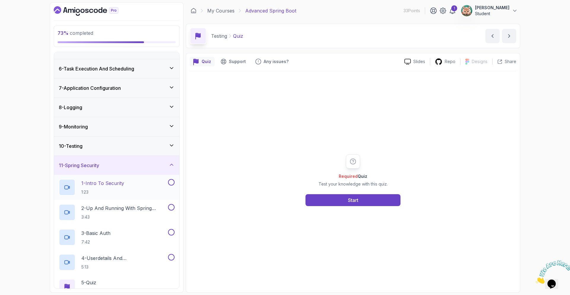
click at [157, 185] on div "1 - Intro To Security 1:23" at bounding box center [113, 187] width 108 height 17
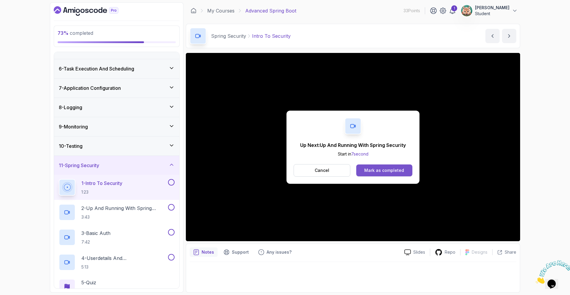
click at [382, 168] on div "Mark as completed" at bounding box center [385, 170] width 40 height 6
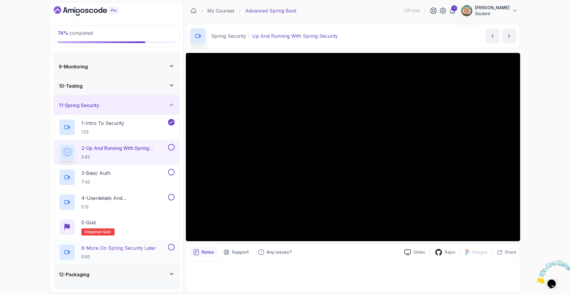
scroll to position [164, 0]
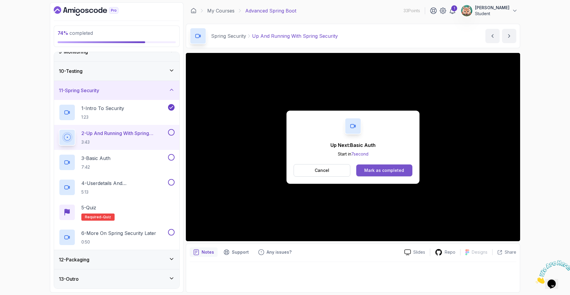
click at [396, 170] on div "Mark as completed" at bounding box center [385, 170] width 40 height 6
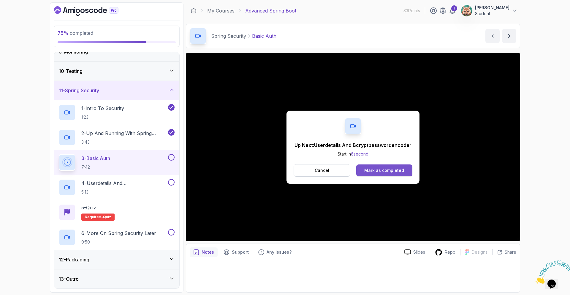
click at [372, 173] on div "Mark as completed" at bounding box center [385, 170] width 40 height 6
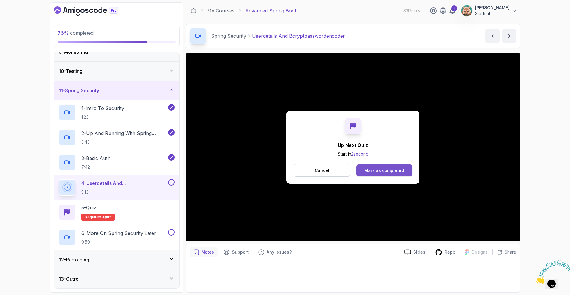
click at [385, 170] on div "Mark as completed" at bounding box center [385, 170] width 40 height 6
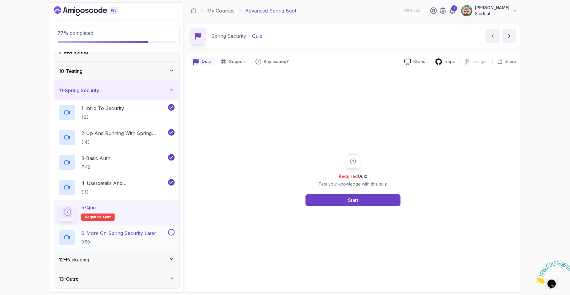
click at [154, 234] on p "6 - More On Spring Security Later" at bounding box center [118, 232] width 75 height 7
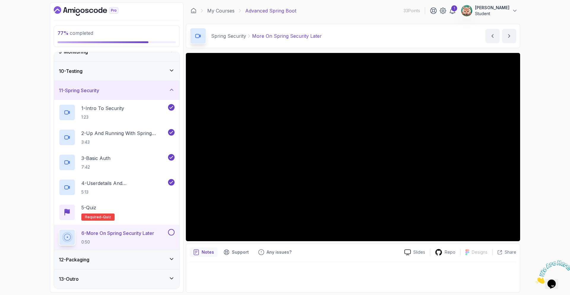
click at [135, 260] on div "12 - Packaging" at bounding box center [117, 259] width 116 height 7
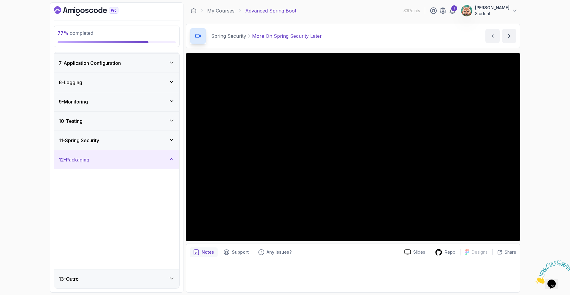
scroll to position [114, 0]
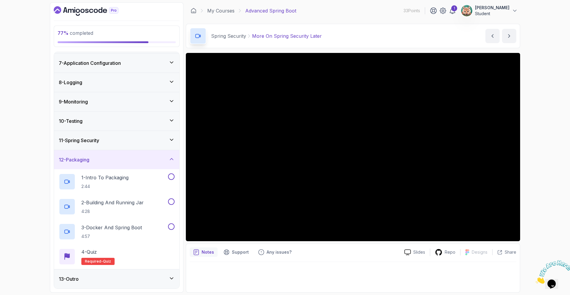
click at [100, 160] on div "12 - Packaging" at bounding box center [117, 159] width 116 height 7
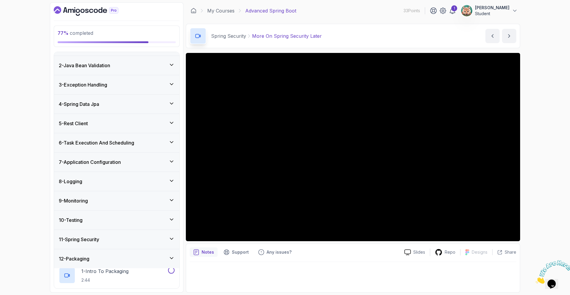
scroll to position [15, 0]
click at [100, 262] on div "12 - Packaging" at bounding box center [117, 259] width 116 height 7
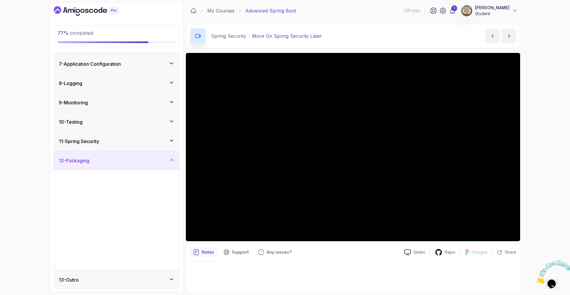
scroll to position [114, 0]
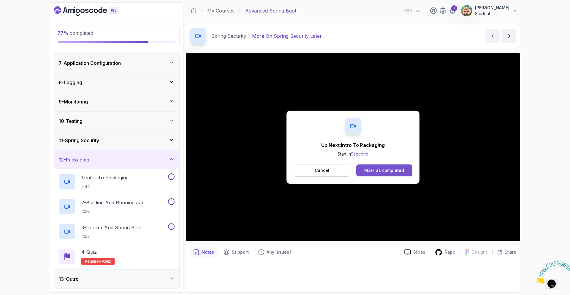
click at [386, 172] on div "Mark as completed" at bounding box center [385, 170] width 40 height 6
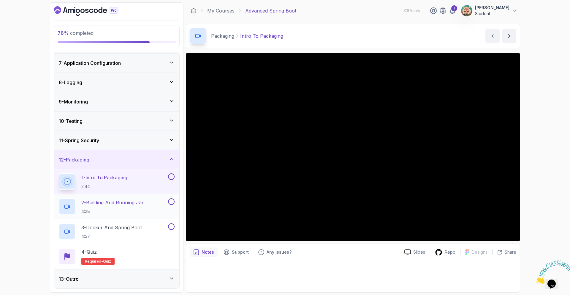
click at [113, 212] on p "4:28" at bounding box center [112, 211] width 62 height 6
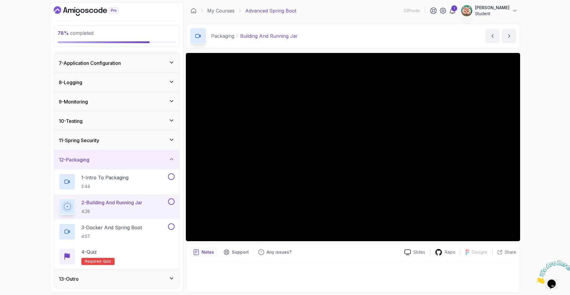
click at [78, 15] on icon "Dashboard" at bounding box center [86, 11] width 65 height 10
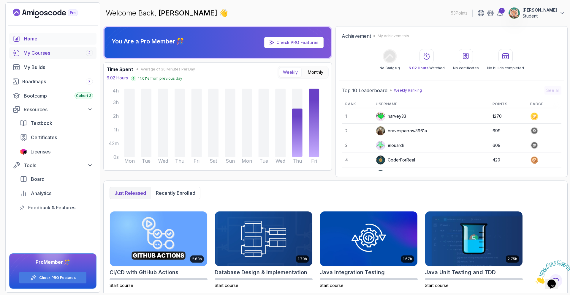
click at [49, 54] on div "My Courses 2" at bounding box center [58, 52] width 70 height 7
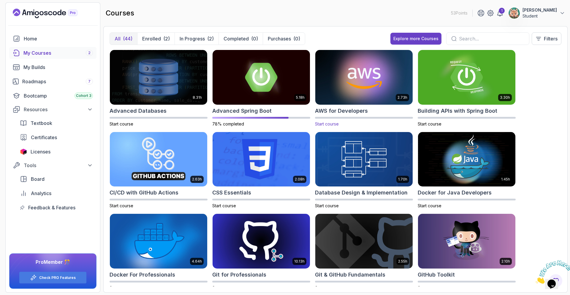
click at [364, 101] on img at bounding box center [364, 76] width 102 height 57
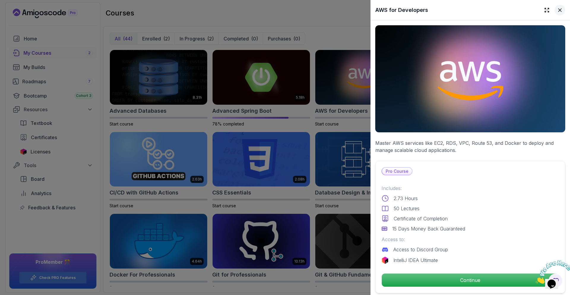
click at [557, 12] on icon at bounding box center [560, 10] width 6 height 6
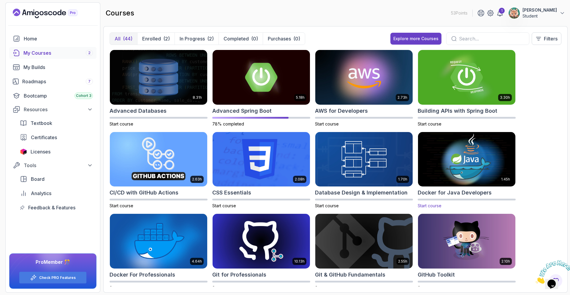
click at [474, 157] on img at bounding box center [467, 158] width 102 height 57
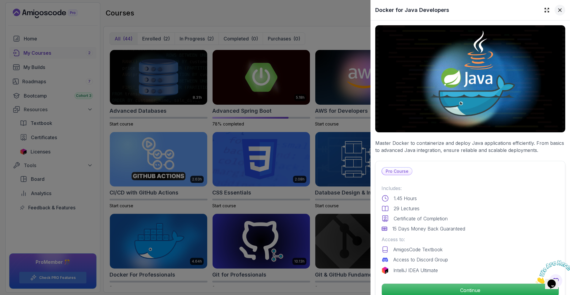
click at [557, 11] on icon at bounding box center [560, 10] width 6 height 6
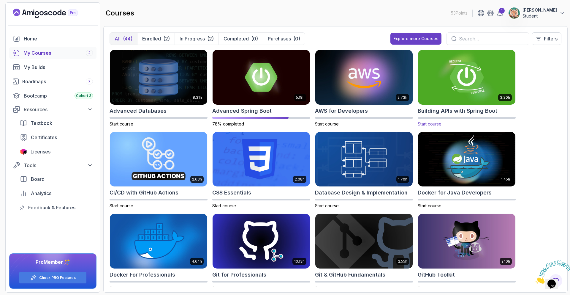
click at [477, 83] on img at bounding box center [467, 76] width 102 height 57
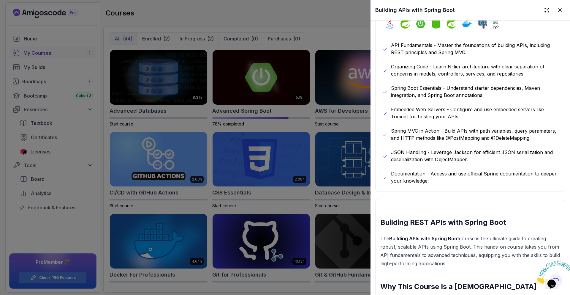
scroll to position [319, 0]
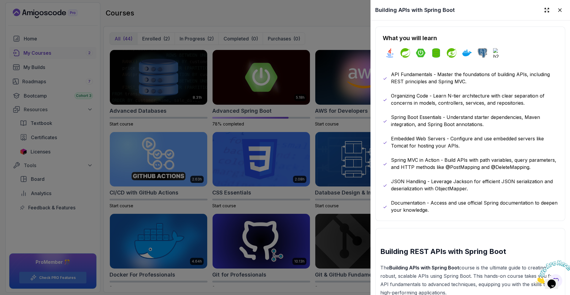
click at [559, 8] on icon at bounding box center [560, 10] width 6 height 6
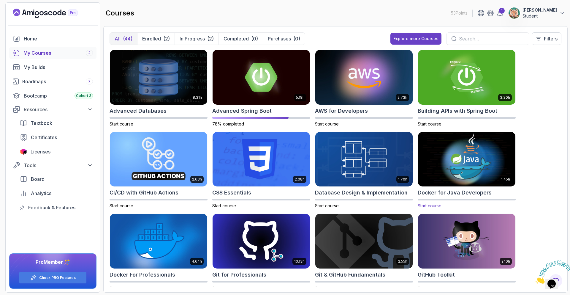
click at [470, 160] on img at bounding box center [467, 158] width 102 height 57
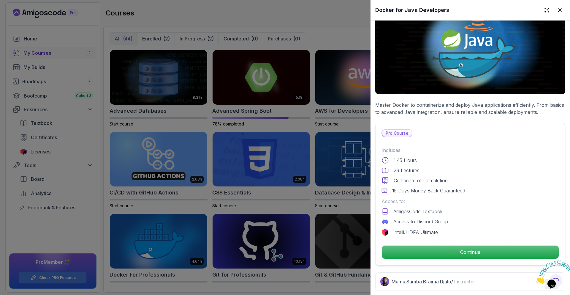
scroll to position [0, 0]
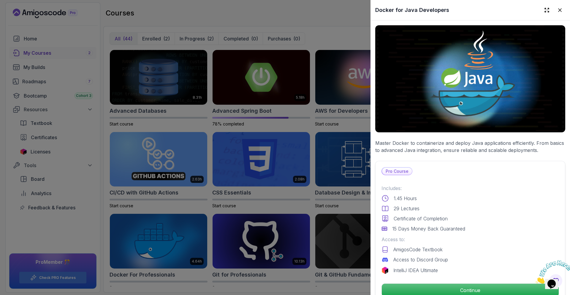
click at [557, 12] on icon at bounding box center [560, 10] width 6 height 6
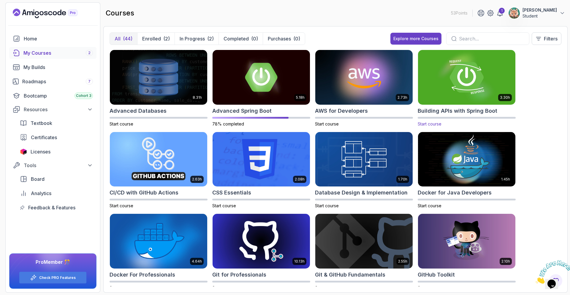
click at [477, 91] on img at bounding box center [467, 76] width 102 height 57
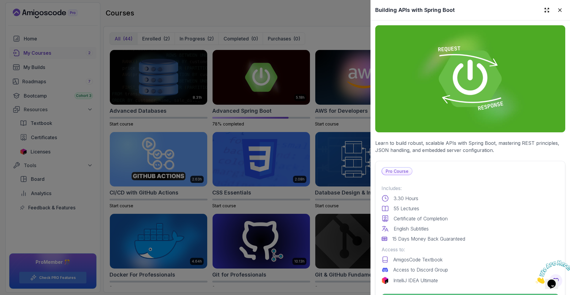
click at [433, 140] on p "Learn to build robust, scalable APIs with Spring Boot, mastering REST principle…" at bounding box center [471, 146] width 190 height 14
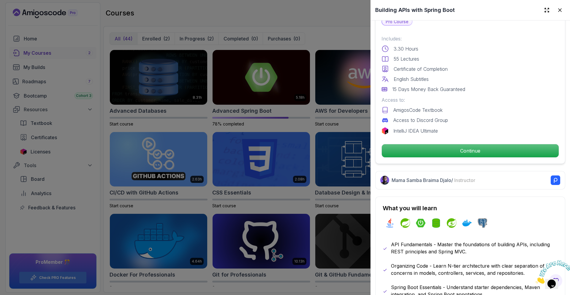
scroll to position [265, 0]
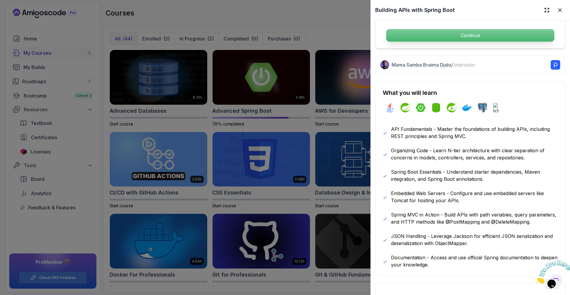
click at [451, 32] on p "Continue" at bounding box center [471, 35] width 168 height 12
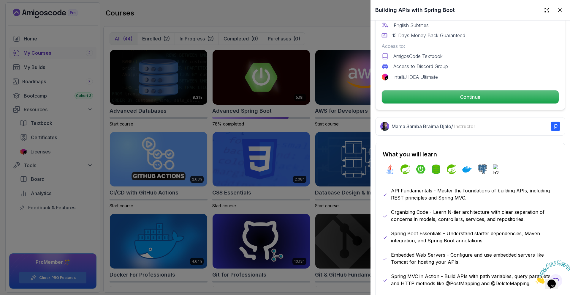
scroll to position [10, 0]
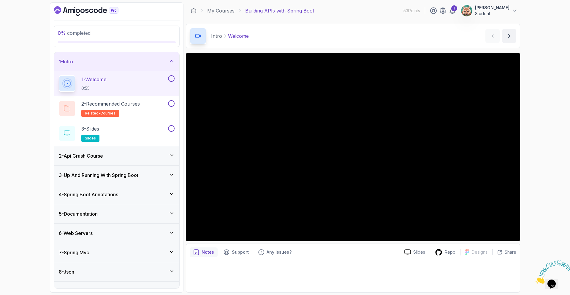
click at [164, 63] on div "1 - Intro" at bounding box center [117, 61] width 116 height 7
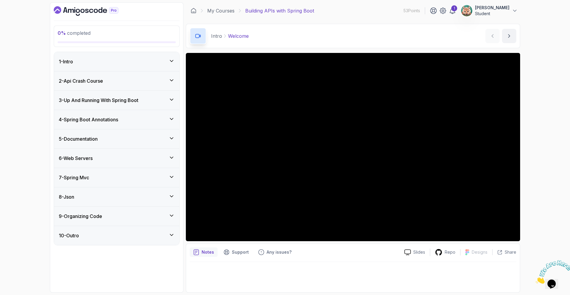
click at [112, 63] on div "1 - Intro" at bounding box center [117, 61] width 116 height 7
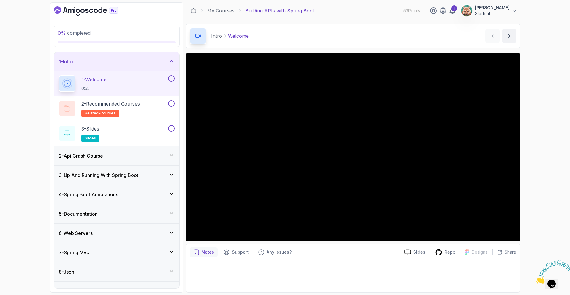
click at [146, 61] on div "1 - Intro" at bounding box center [117, 61] width 116 height 7
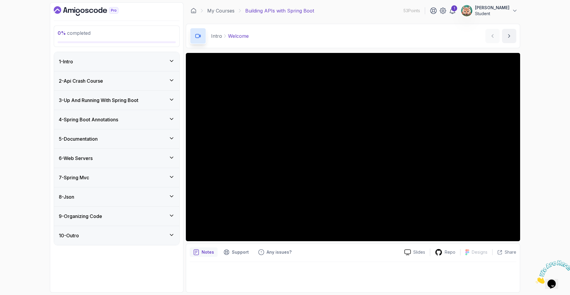
click at [119, 88] on div "2 - Api Crash Course" at bounding box center [116, 80] width 125 height 19
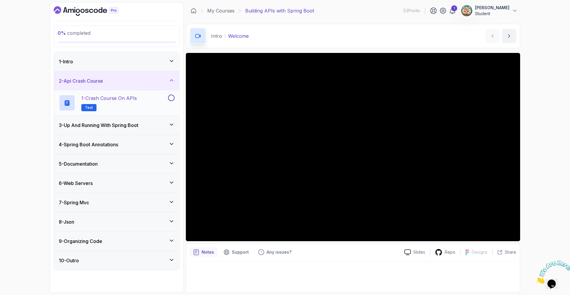
click at [114, 106] on h2 "1 - Crash Course on APIs Text" at bounding box center [109, 102] width 56 height 17
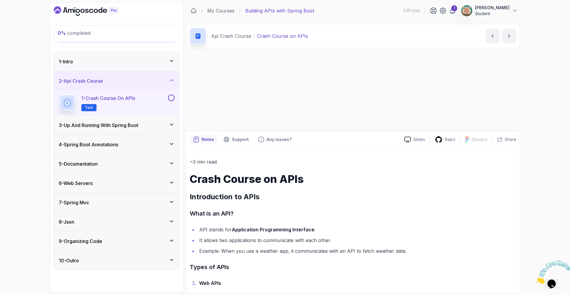
click at [105, 100] on p "1 - Crash Course on APIs" at bounding box center [108, 97] width 54 height 7
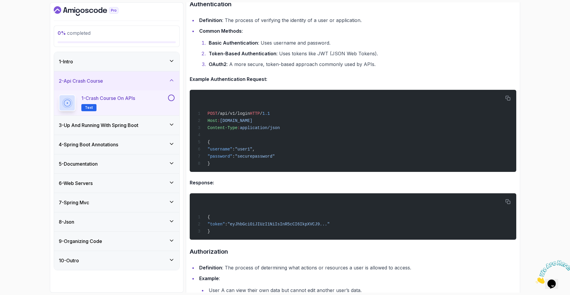
scroll to position [1188, 0]
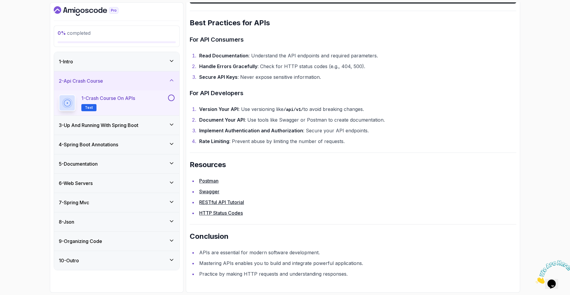
click at [106, 127] on h3 "3 - Up And Running With Spring Boot" at bounding box center [99, 125] width 80 height 7
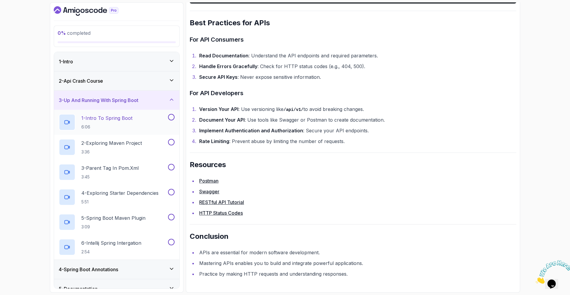
click at [135, 122] on div "1 - Intro To Spring Boot 6:06" at bounding box center [113, 122] width 108 height 17
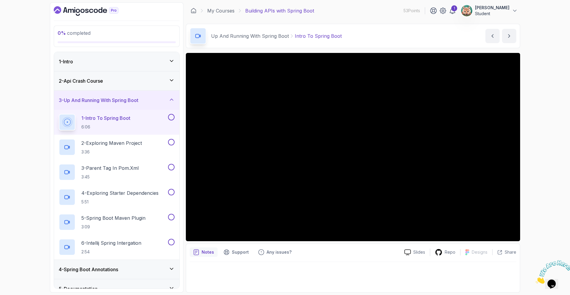
drag, startPoint x: 139, startPoint y: 99, endPoint x: 146, endPoint y: 113, distance: 15.5
click at [138, 99] on h3 "3 - Up And Running With Spring Boot" at bounding box center [99, 100] width 80 height 7
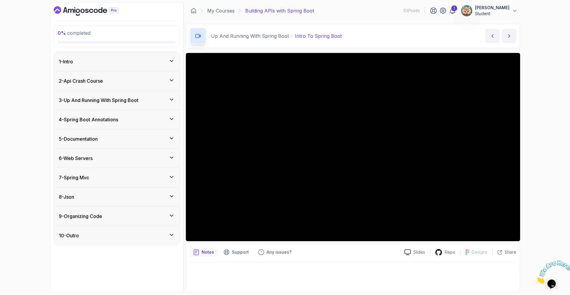
click at [113, 124] on div "4 - Spring Boot Annotations" at bounding box center [116, 119] width 125 height 19
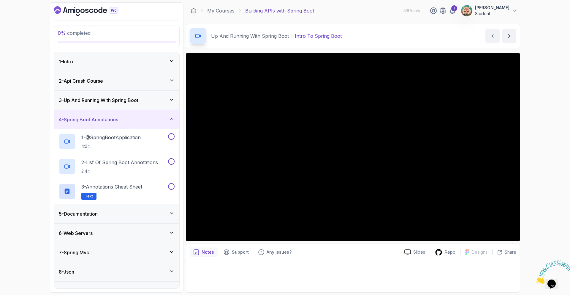
drag, startPoint x: 130, startPoint y: 122, endPoint x: 133, endPoint y: 122, distance: 3.7
click at [130, 122] on div "4 - Spring Boot Annotations" at bounding box center [117, 119] width 116 height 7
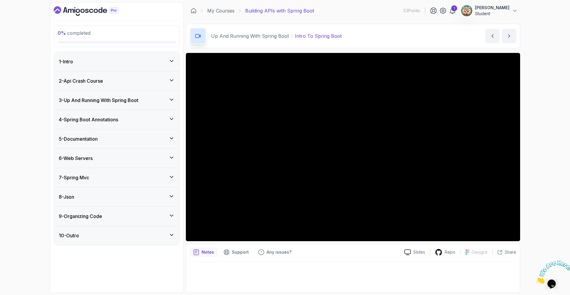
click at [120, 145] on div "5 - Documentation" at bounding box center [116, 138] width 125 height 19
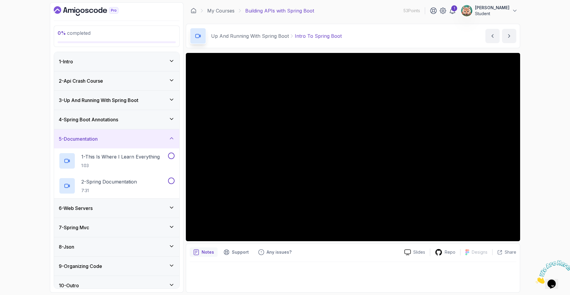
click at [120, 144] on div "5 - Documentation" at bounding box center [116, 138] width 125 height 19
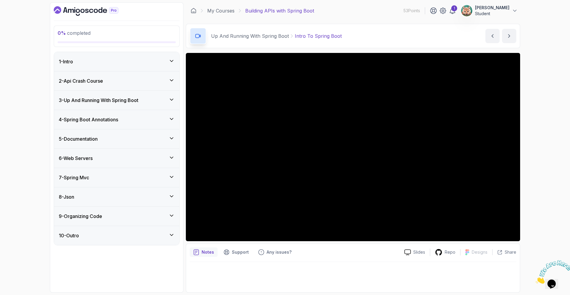
click at [104, 162] on div "6 - Web Servers" at bounding box center [116, 158] width 125 height 19
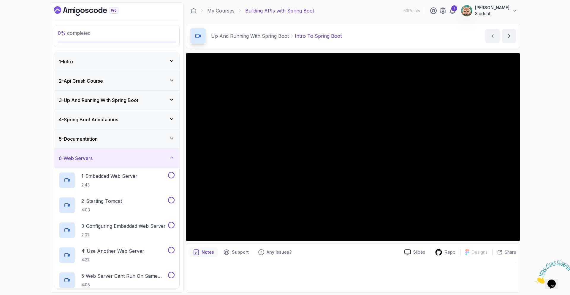
click at [104, 162] on div "6 - Web Servers" at bounding box center [116, 158] width 125 height 19
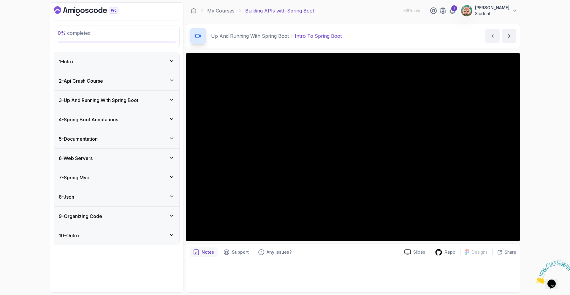
click at [105, 162] on div "6 - Web Servers" at bounding box center [116, 158] width 125 height 19
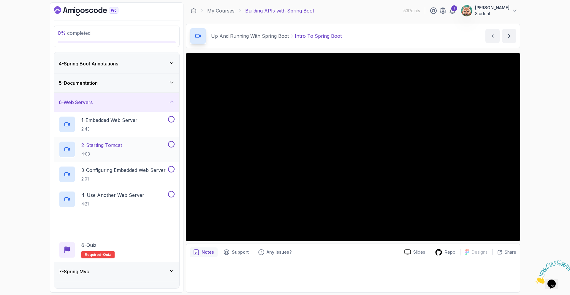
scroll to position [61, 0]
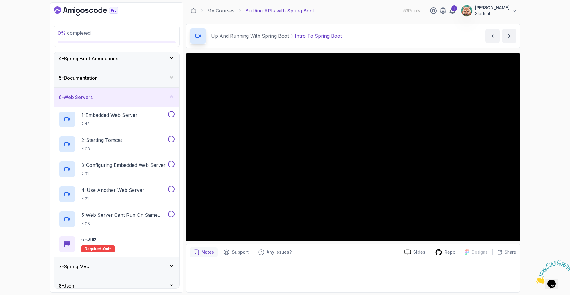
click at [112, 101] on div "6 - Web Servers" at bounding box center [116, 97] width 125 height 19
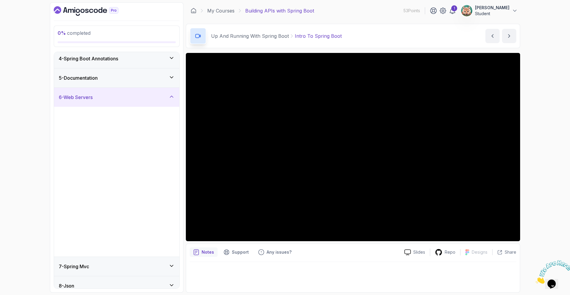
scroll to position [0, 0]
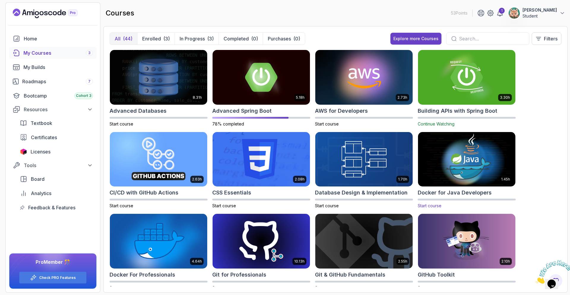
click at [467, 165] on img at bounding box center [467, 158] width 102 height 57
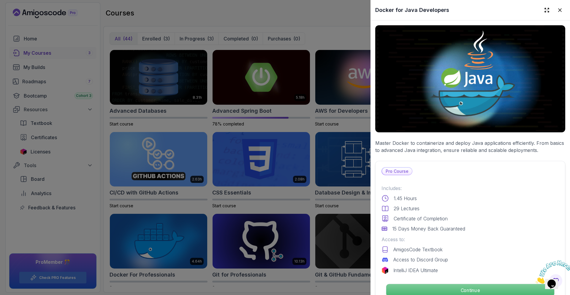
click at [419, 284] on p "Continue" at bounding box center [471, 290] width 168 height 12
click at [451, 286] on p "Continue" at bounding box center [471, 290] width 168 height 12
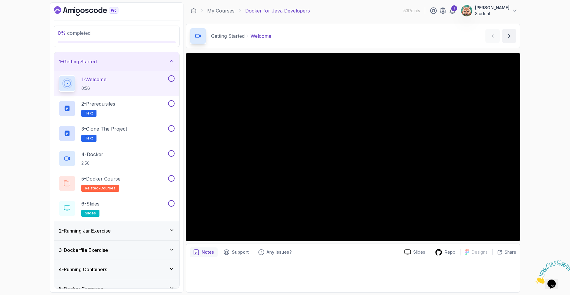
click at [150, 61] on div "1 - Getting Started" at bounding box center [117, 61] width 116 height 7
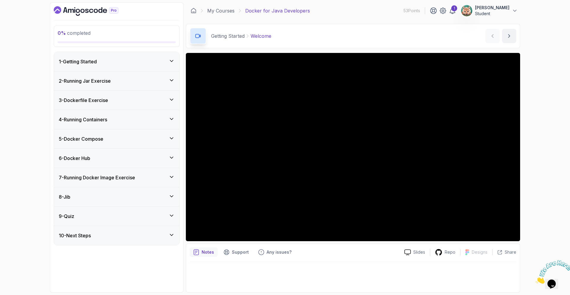
click at [120, 62] on div "1 - Getting Started" at bounding box center [117, 61] width 116 height 7
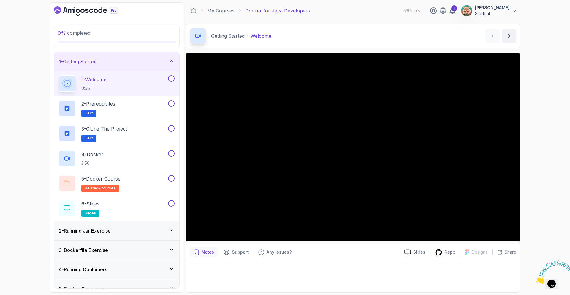
click at [250, 264] on div at bounding box center [353, 275] width 327 height 27
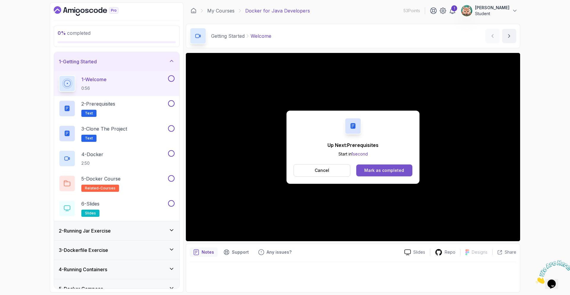
click at [368, 172] on div "Mark as completed" at bounding box center [385, 170] width 40 height 6
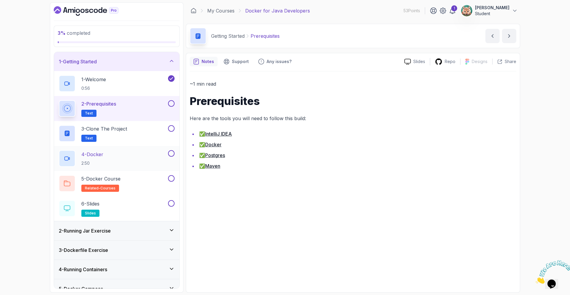
click at [111, 158] on div "4 - Docker 2:50" at bounding box center [113, 158] width 108 height 17
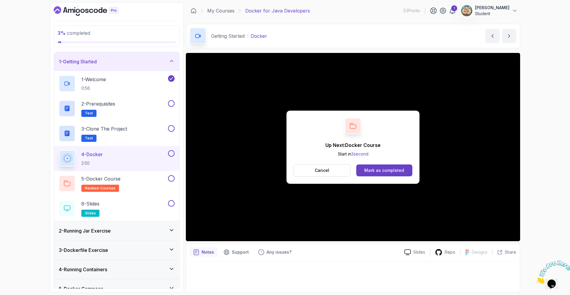
drag, startPoint x: 361, startPoint y: 171, endPoint x: 338, endPoint y: 188, distance: 28.6
click at [361, 171] on button "Mark as completed" at bounding box center [385, 170] width 56 height 12
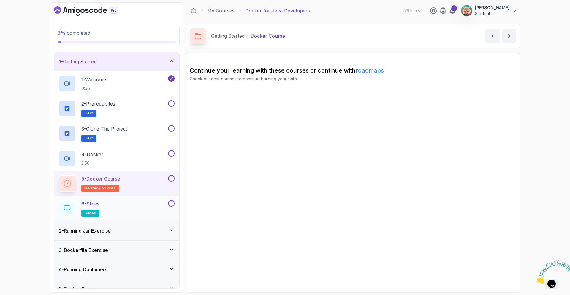
click at [152, 208] on div "6 - Slides slides" at bounding box center [113, 208] width 108 height 17
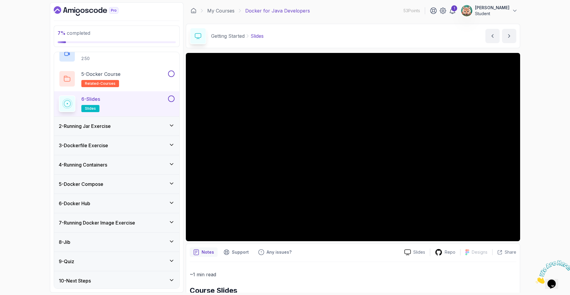
scroll to position [106, 0]
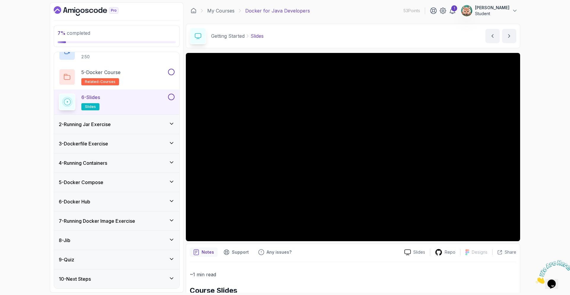
click at [105, 262] on div "9 - Quiz" at bounding box center [117, 259] width 116 height 7
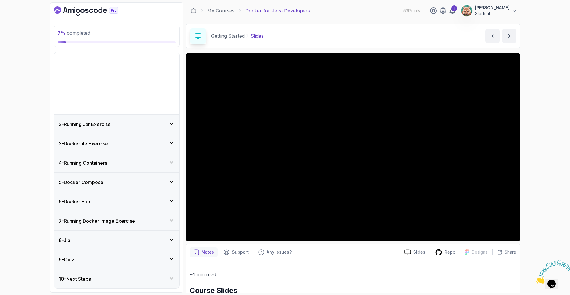
scroll to position [0, 0]
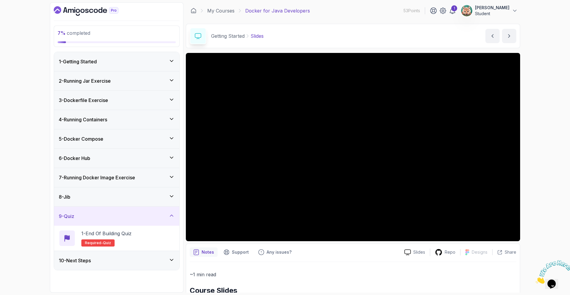
click at [107, 260] on div "10 - Next Steps" at bounding box center [117, 260] width 116 height 7
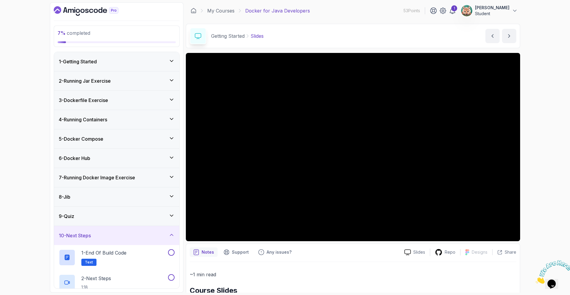
click at [136, 67] on div "1 - Getting Started" at bounding box center [116, 61] width 125 height 19
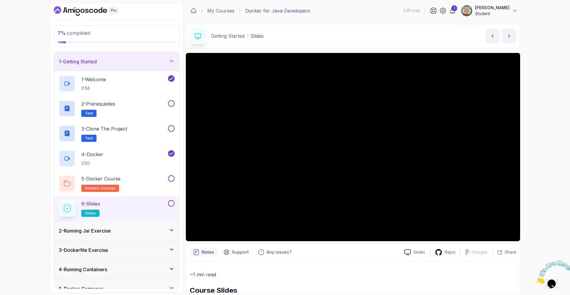
click at [138, 230] on div "2 - Running Jar Exercise" at bounding box center [117, 230] width 116 height 7
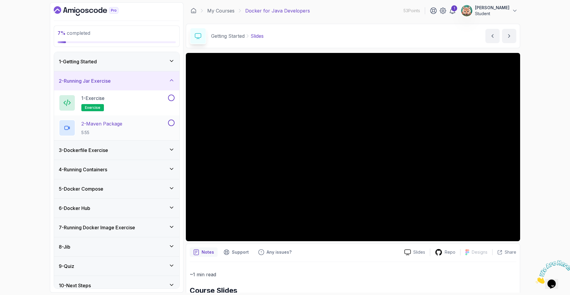
click at [137, 128] on div "2 - Maven Package 5:55" at bounding box center [113, 127] width 108 height 17
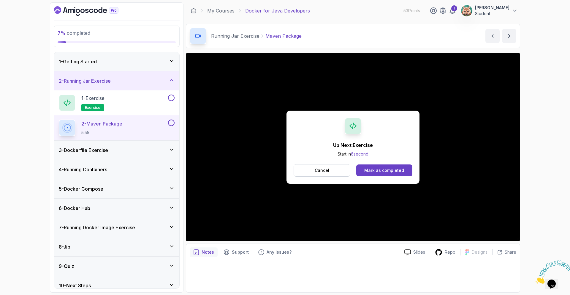
drag, startPoint x: 386, startPoint y: 172, endPoint x: 384, endPoint y: 180, distance: 8.4
click at [386, 172] on div "Mark as completed" at bounding box center [385, 170] width 40 height 6
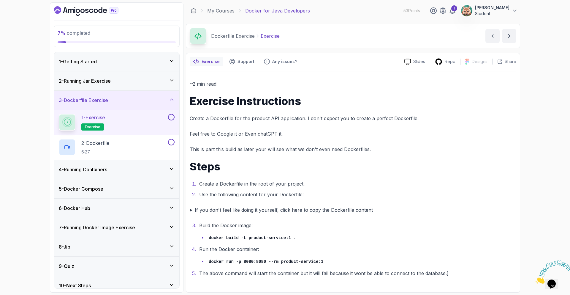
click at [126, 170] on div "4 - Running Containers" at bounding box center [117, 169] width 116 height 7
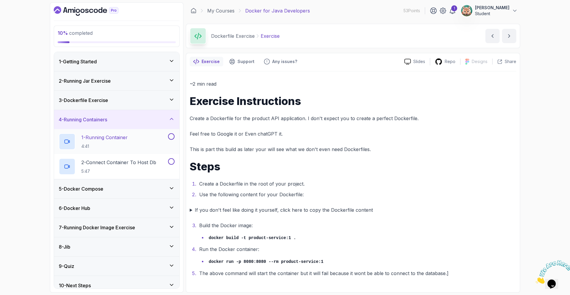
click at [127, 147] on p "4:41" at bounding box center [104, 146] width 46 height 6
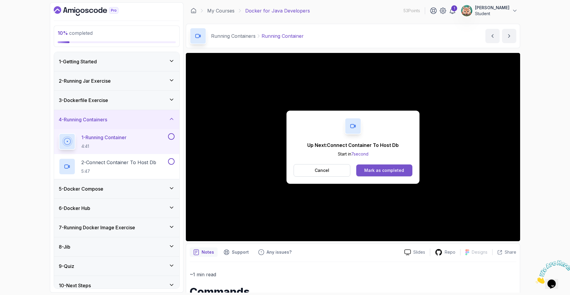
click at [395, 169] on div "Mark as completed" at bounding box center [385, 170] width 40 height 6
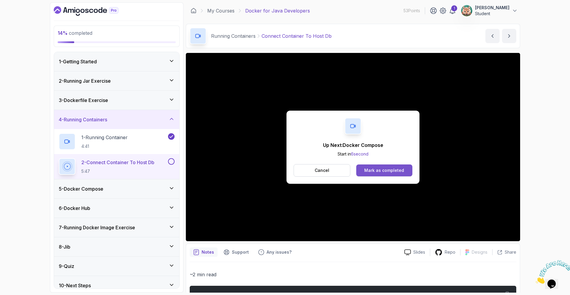
click at [389, 169] on div "Mark as completed" at bounding box center [385, 170] width 40 height 6
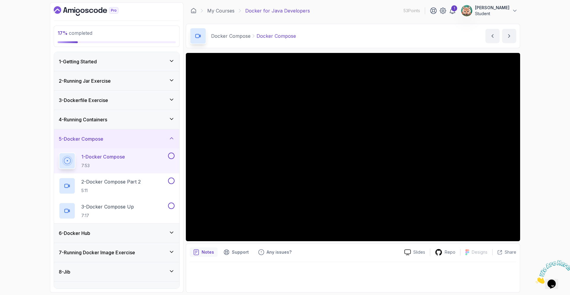
click at [115, 117] on div "4 - Running Containers" at bounding box center [117, 119] width 116 height 7
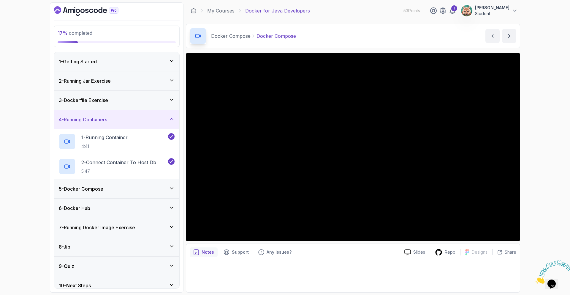
click at [112, 191] on div "5 - Docker Compose" at bounding box center [117, 188] width 116 height 7
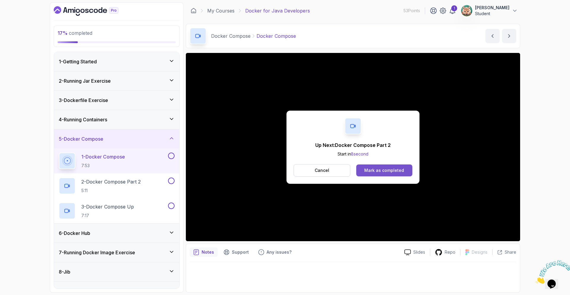
click at [384, 169] on div "Mark as completed" at bounding box center [385, 170] width 40 height 6
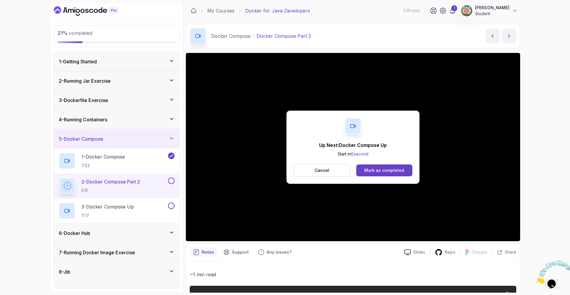
click at [404, 178] on div "Up Next: Docker Compose Up Start in 6 second Cancel Mark as completed" at bounding box center [353, 147] width 133 height 73
click at [404, 171] on button "Mark as completed" at bounding box center [385, 170] width 56 height 12
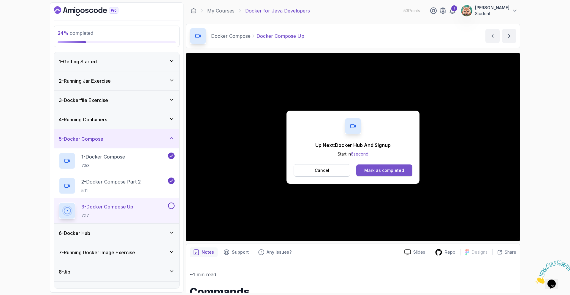
click at [380, 169] on div "Mark as completed" at bounding box center [385, 170] width 40 height 6
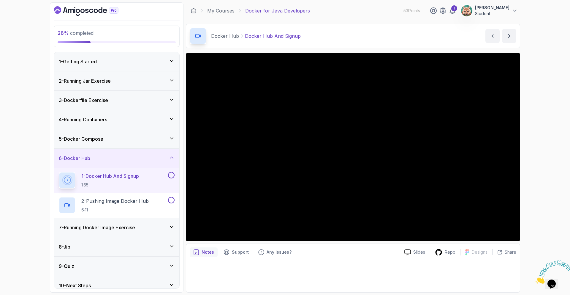
click at [144, 180] on div "1 - Docker Hub And Signup 1:55" at bounding box center [113, 180] width 108 height 17
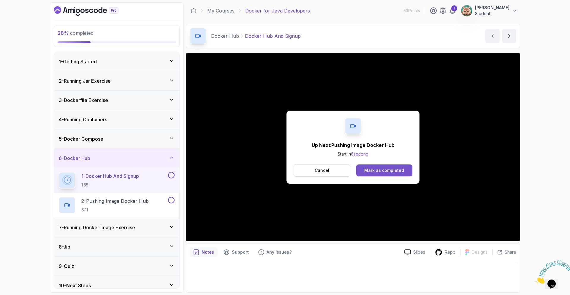
click at [378, 174] on button "Mark as completed" at bounding box center [385, 170] width 56 height 12
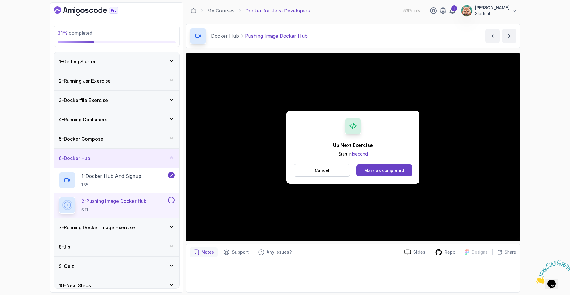
click at [374, 171] on div "Mark as completed" at bounding box center [385, 170] width 40 height 6
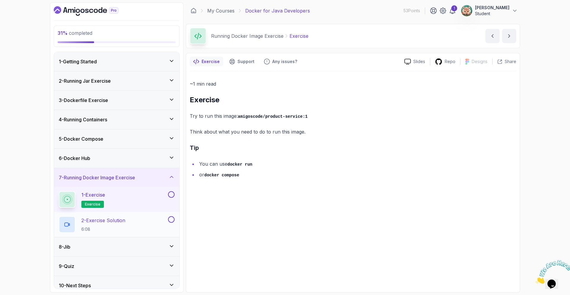
click at [139, 222] on div "2 - Exercise Solution 6:08" at bounding box center [113, 224] width 108 height 17
click at [140, 222] on div "2 - Exercise Solution 6:08" at bounding box center [113, 224] width 108 height 17
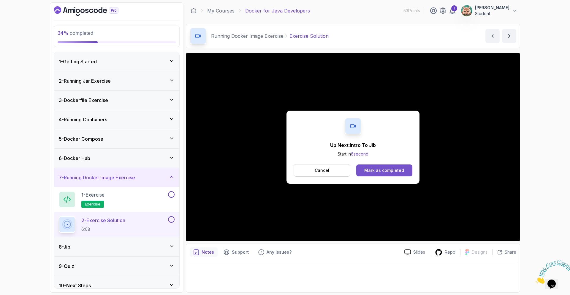
click at [389, 171] on div "Mark as completed" at bounding box center [385, 170] width 40 height 6
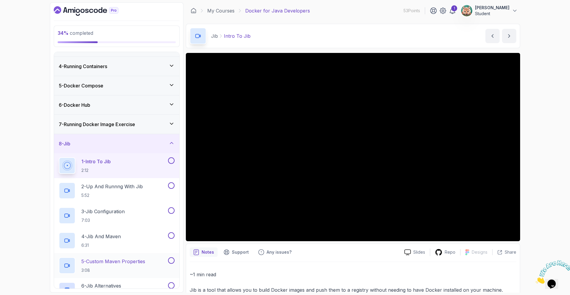
scroll to position [106, 0]
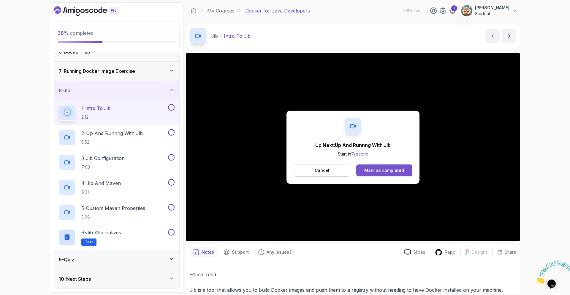
click at [378, 171] on div "Mark as completed" at bounding box center [385, 170] width 40 height 6
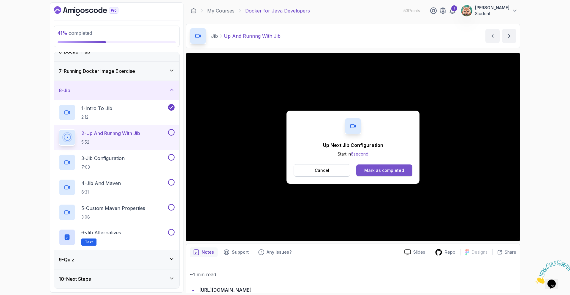
click at [370, 174] on button "Mark as completed" at bounding box center [385, 170] width 56 height 12
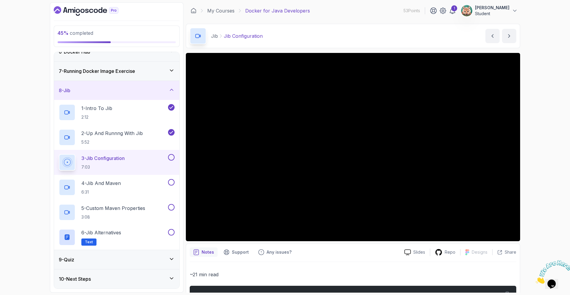
click at [126, 254] on div "9 - Quiz" at bounding box center [116, 259] width 125 height 19
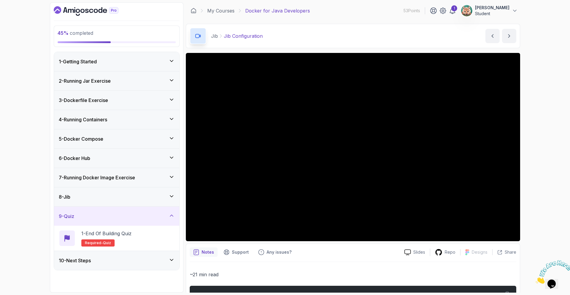
click at [123, 264] on div "10 - Next Steps" at bounding box center [116, 260] width 125 height 19
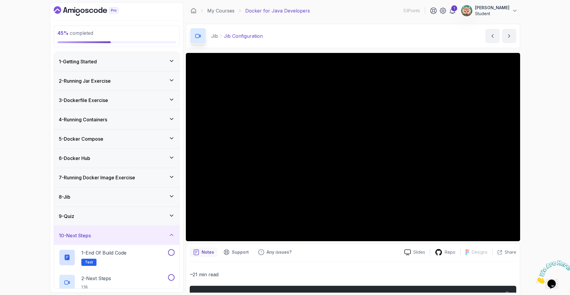
click at [106, 177] on h3 "7 - Running Docker Image Exercise" at bounding box center [97, 177] width 76 height 7
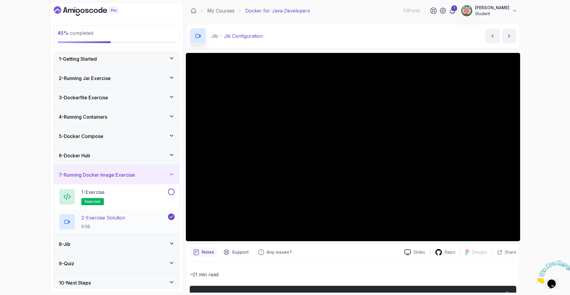
scroll to position [7, 0]
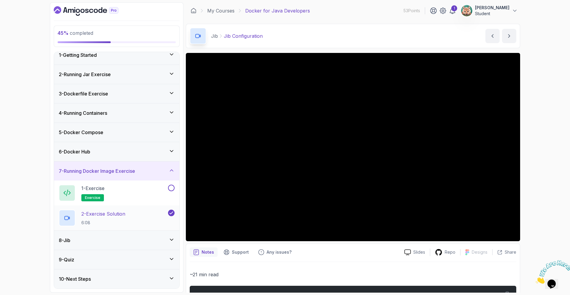
click at [102, 238] on div "8 - Jib" at bounding box center [117, 239] width 116 height 7
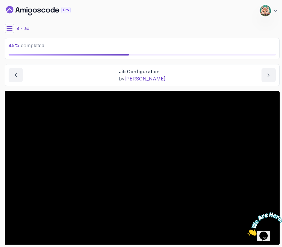
scroll to position [0, 0]
